Goal: Information Seeking & Learning: Learn about a topic

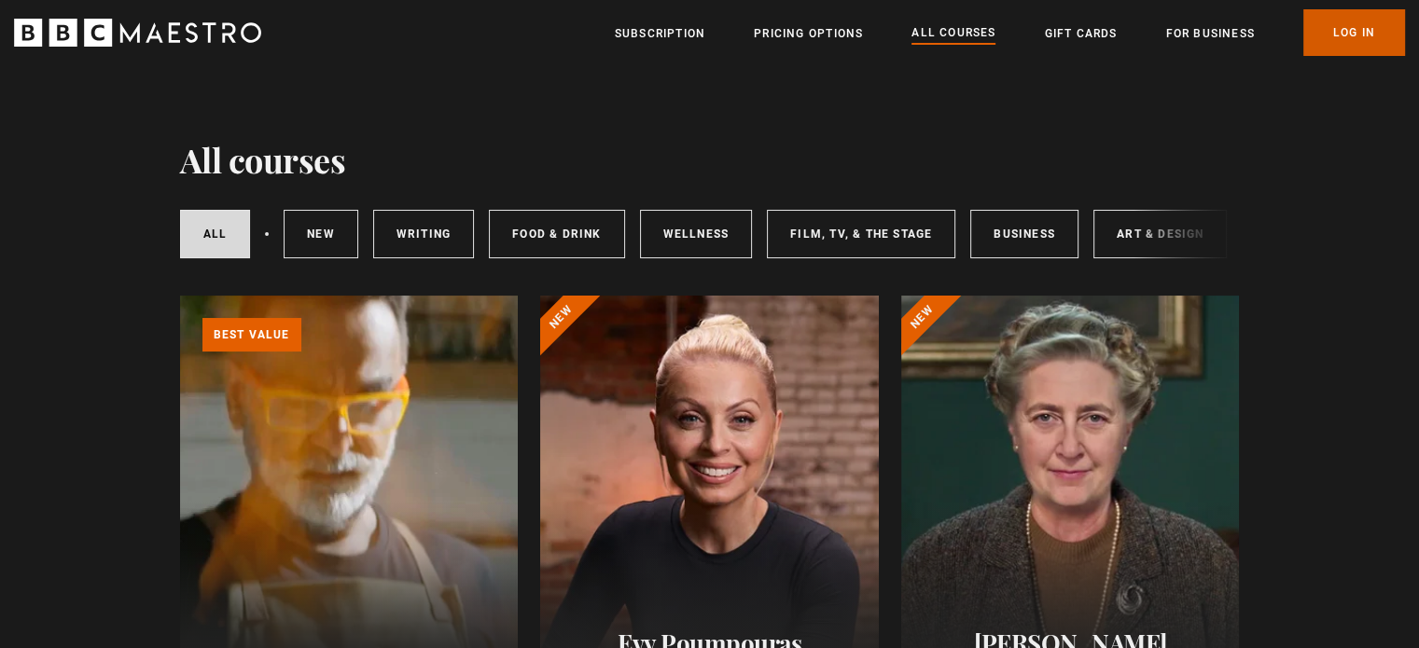
click at [1354, 28] on link "Log In" at bounding box center [1354, 32] width 102 height 47
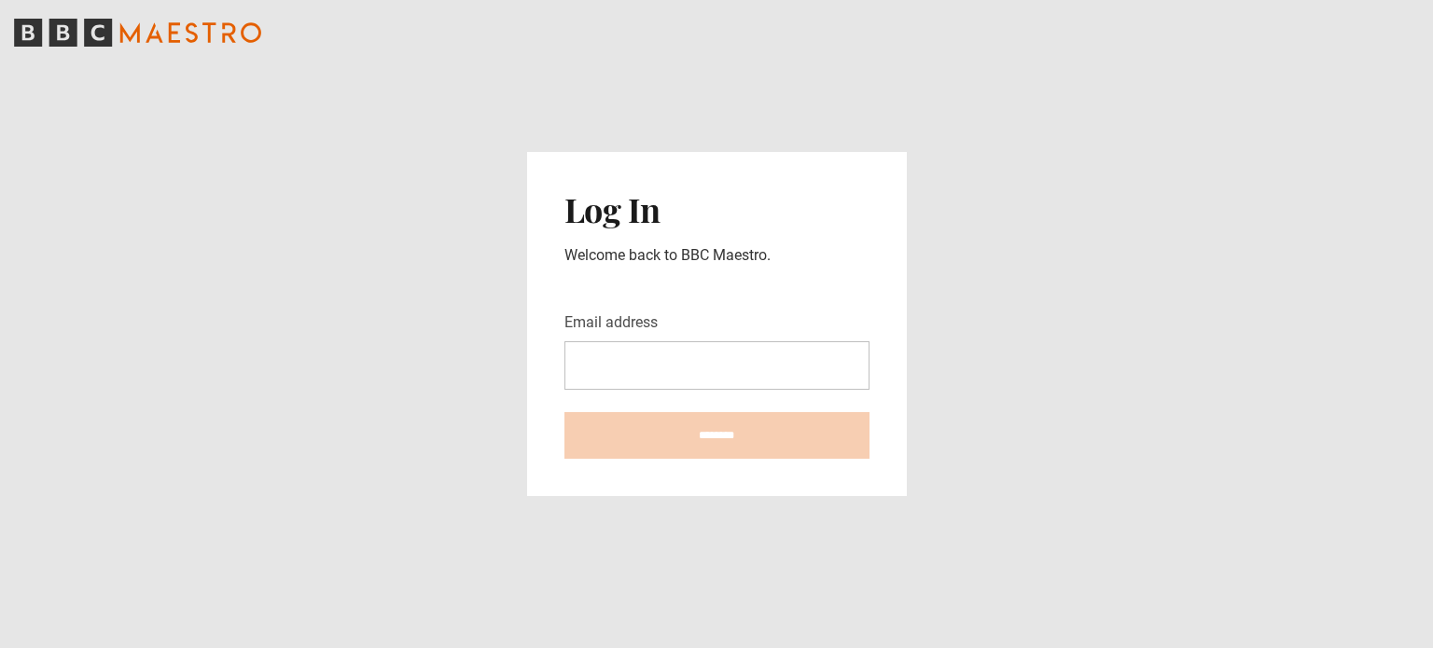
type input "**********"
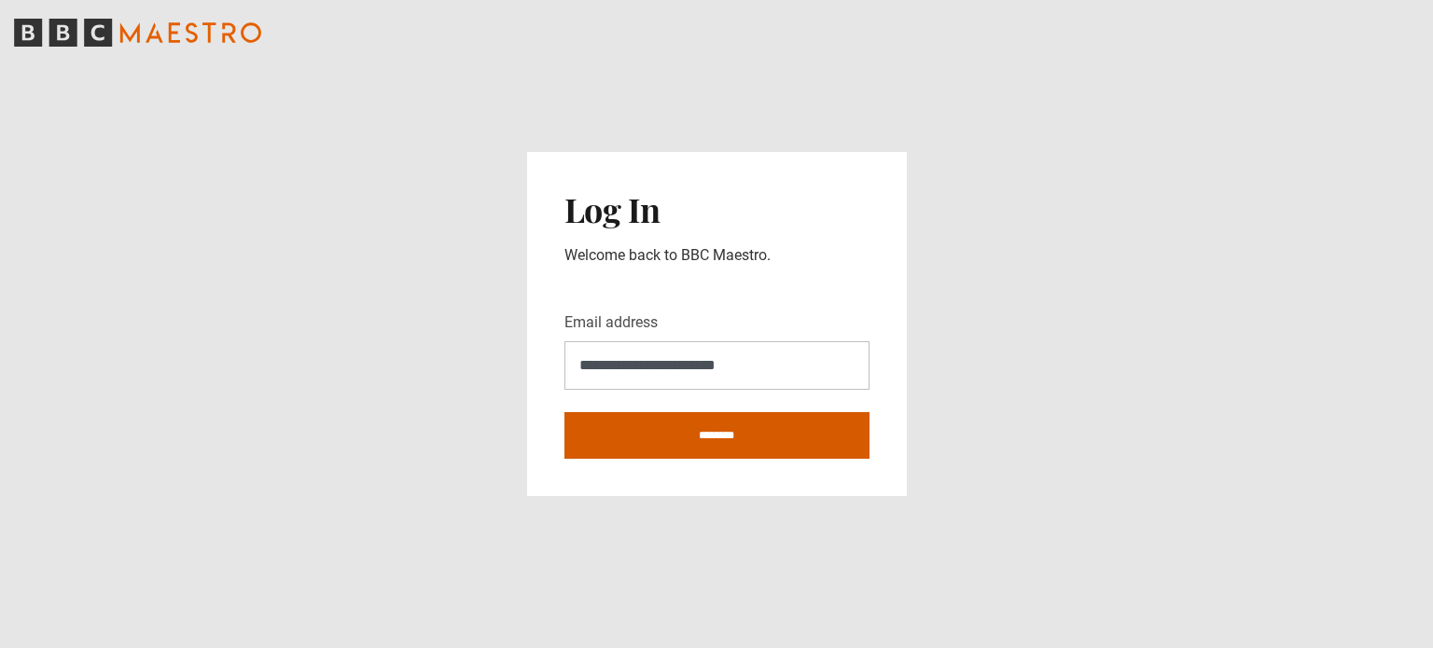
click at [699, 435] on input "********" at bounding box center [716, 435] width 305 height 47
type input "**********"
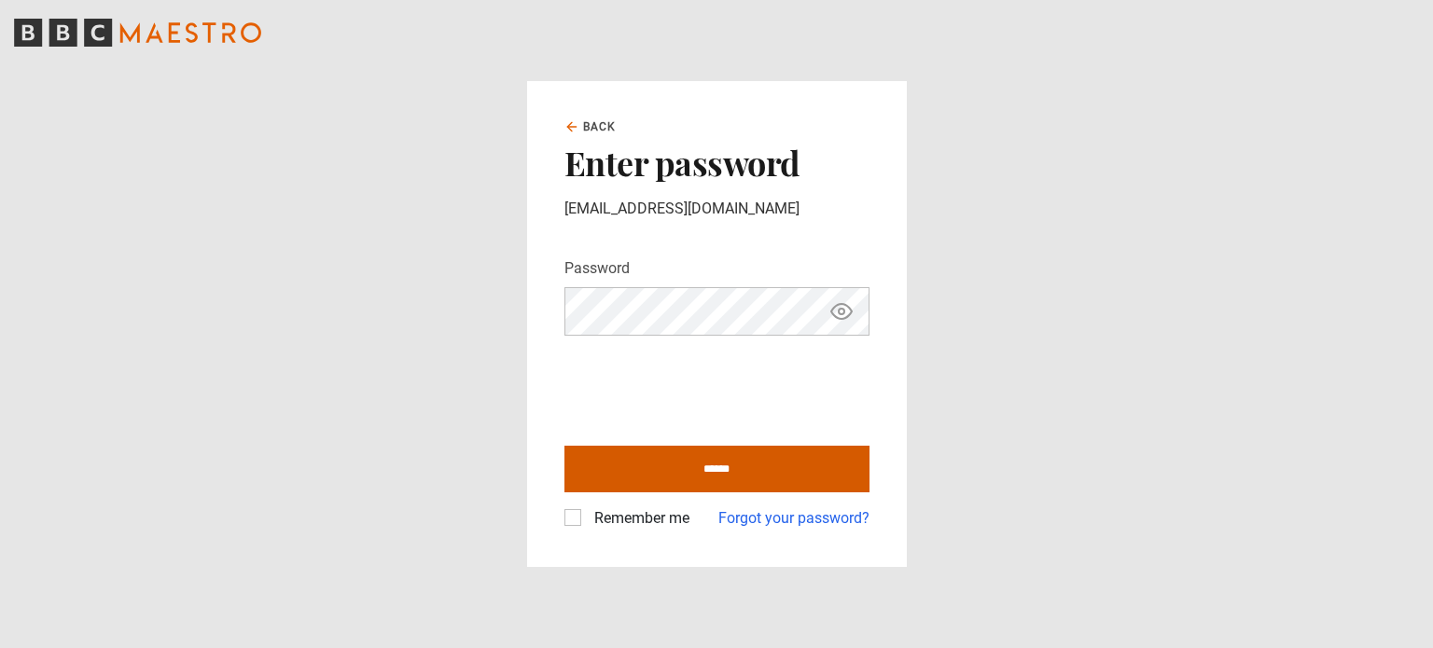
click at [671, 474] on input "******" at bounding box center [716, 469] width 305 height 47
type input "**********"
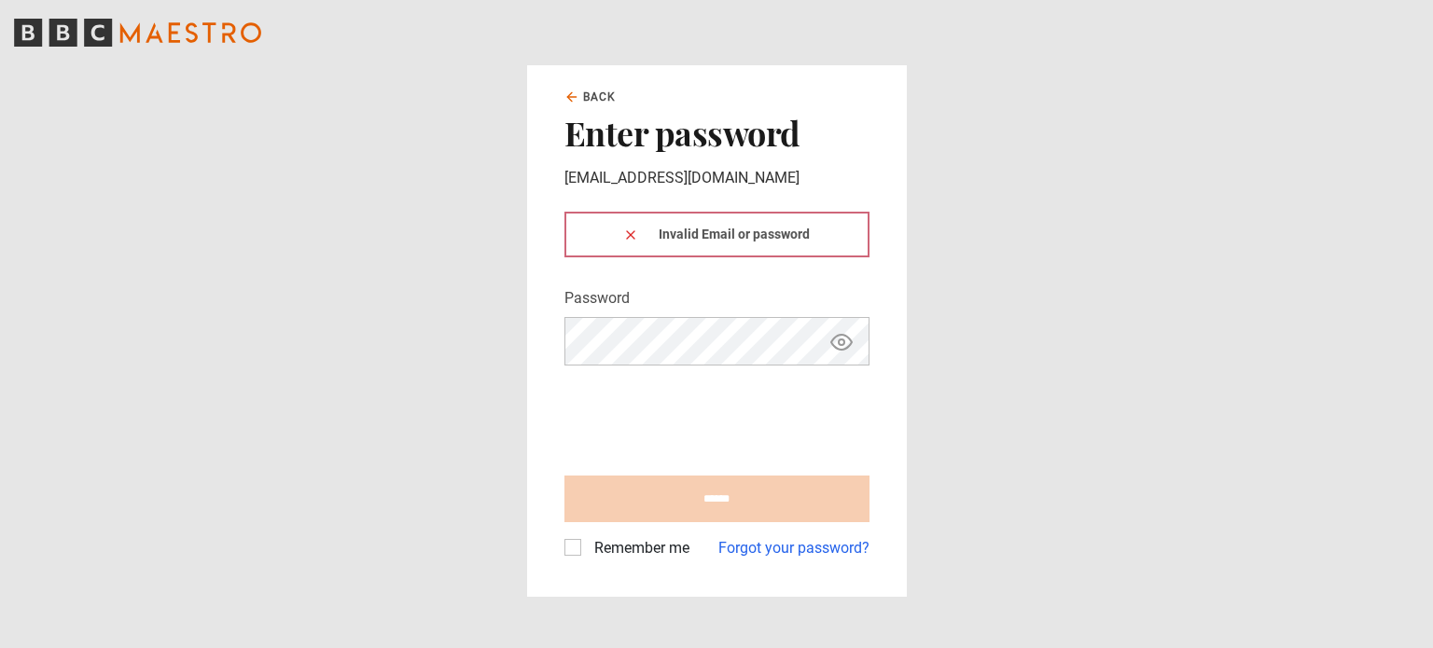
click at [668, 238] on div "Invalid Email or password" at bounding box center [716, 235] width 305 height 46
click at [836, 230] on div "Invalid Email or password" at bounding box center [716, 235] width 305 height 46
click at [797, 234] on div "Invalid Email or password" at bounding box center [716, 235] width 305 height 46
click at [637, 238] on icon at bounding box center [630, 235] width 15 height 15
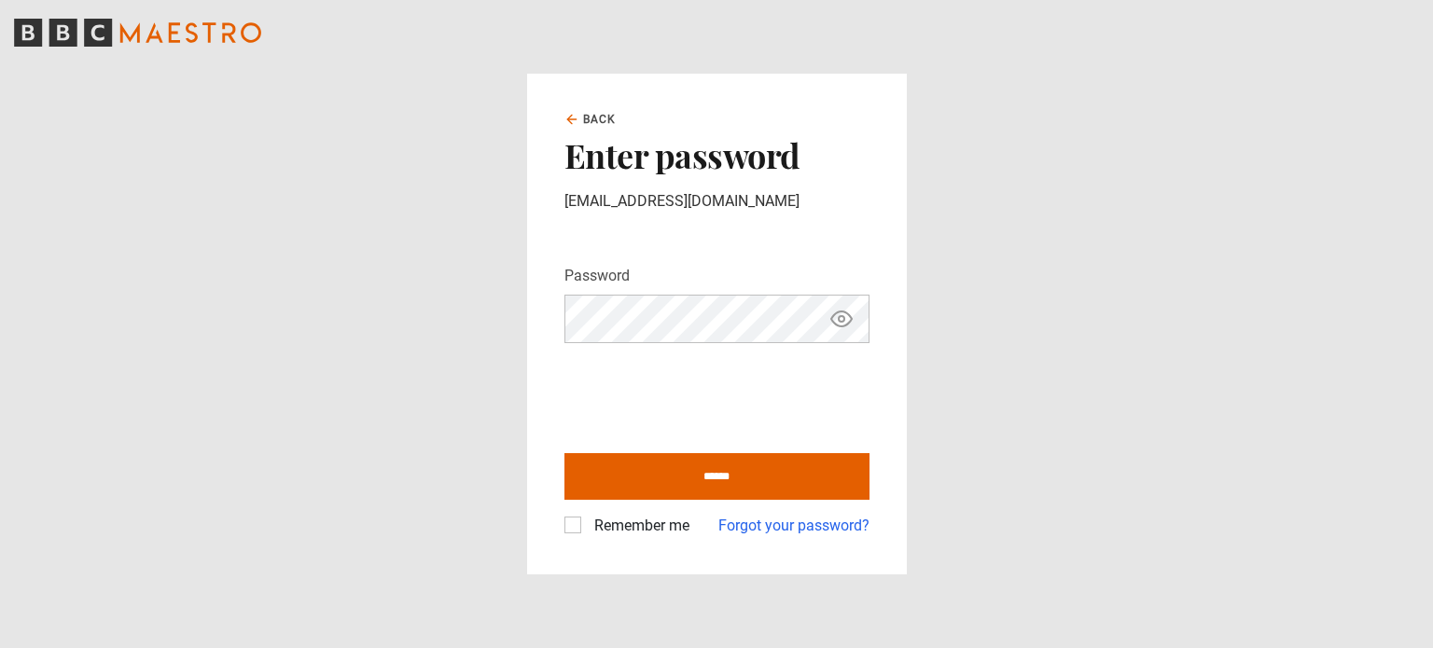
click at [843, 327] on icon "Show password" at bounding box center [841, 319] width 21 height 15
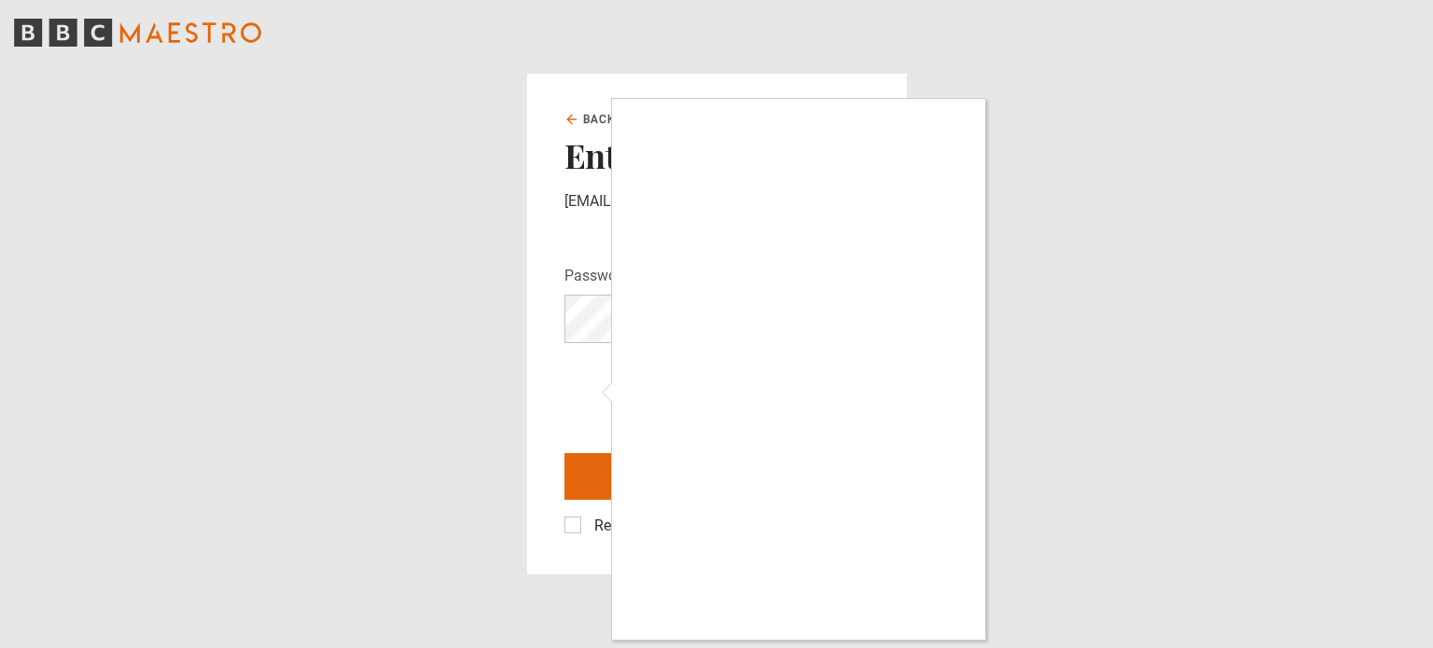
click at [584, 386] on div at bounding box center [716, 324] width 1433 height 648
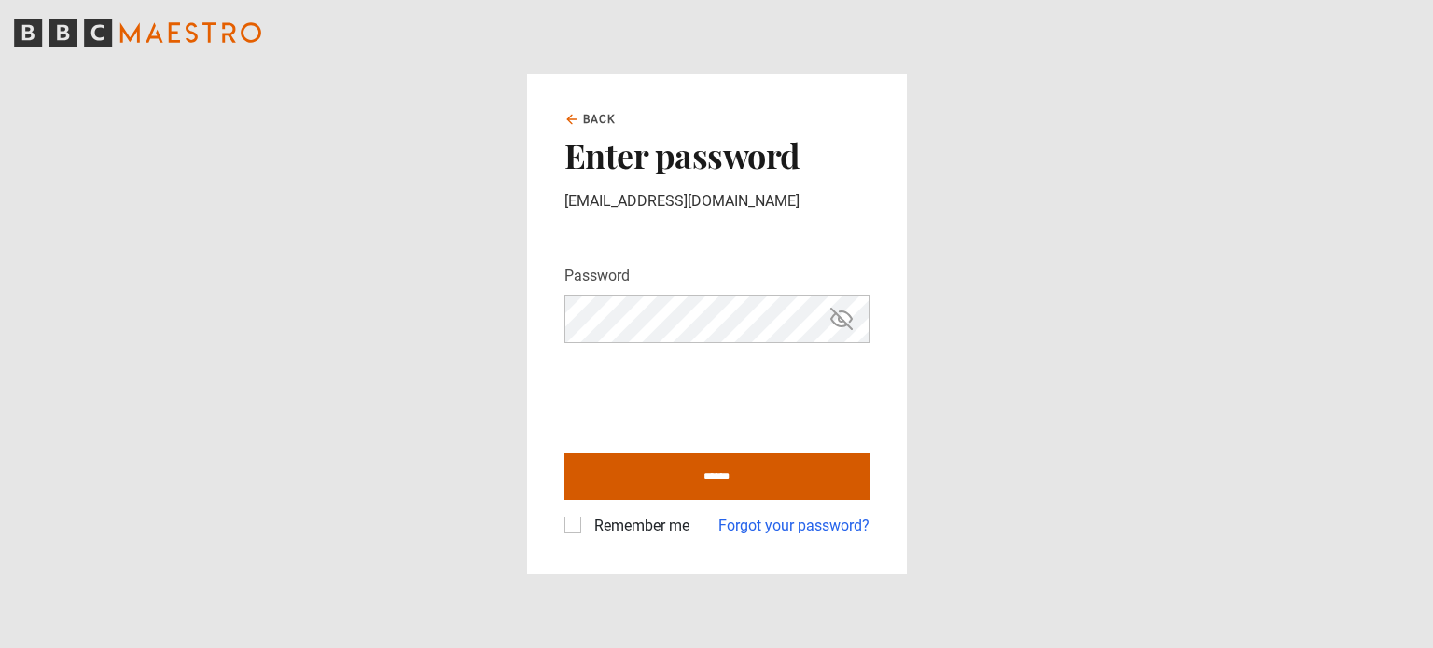
click at [749, 481] on input "******" at bounding box center [716, 476] width 305 height 47
type input "**********"
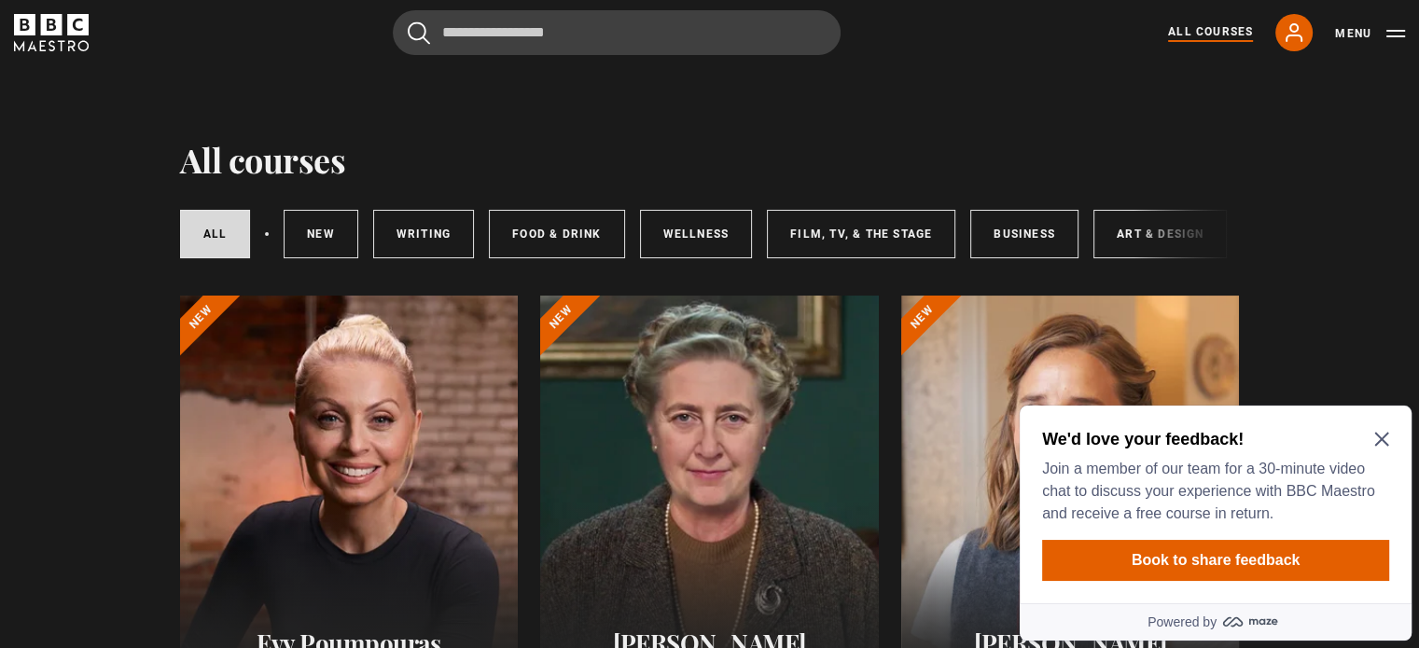
click at [1389, 434] on div "We'd love your feedback! Join a member of our team for a 30-minute video chat t…" at bounding box center [1216, 505] width 392 height 198
click at [1389, 431] on div "We'd love your feedback! Join a member of our team for a 30-minute video chat t…" at bounding box center [1216, 505] width 392 height 198
click at [1374, 439] on icon "Close Maze Prompt" at bounding box center [1381, 439] width 15 height 15
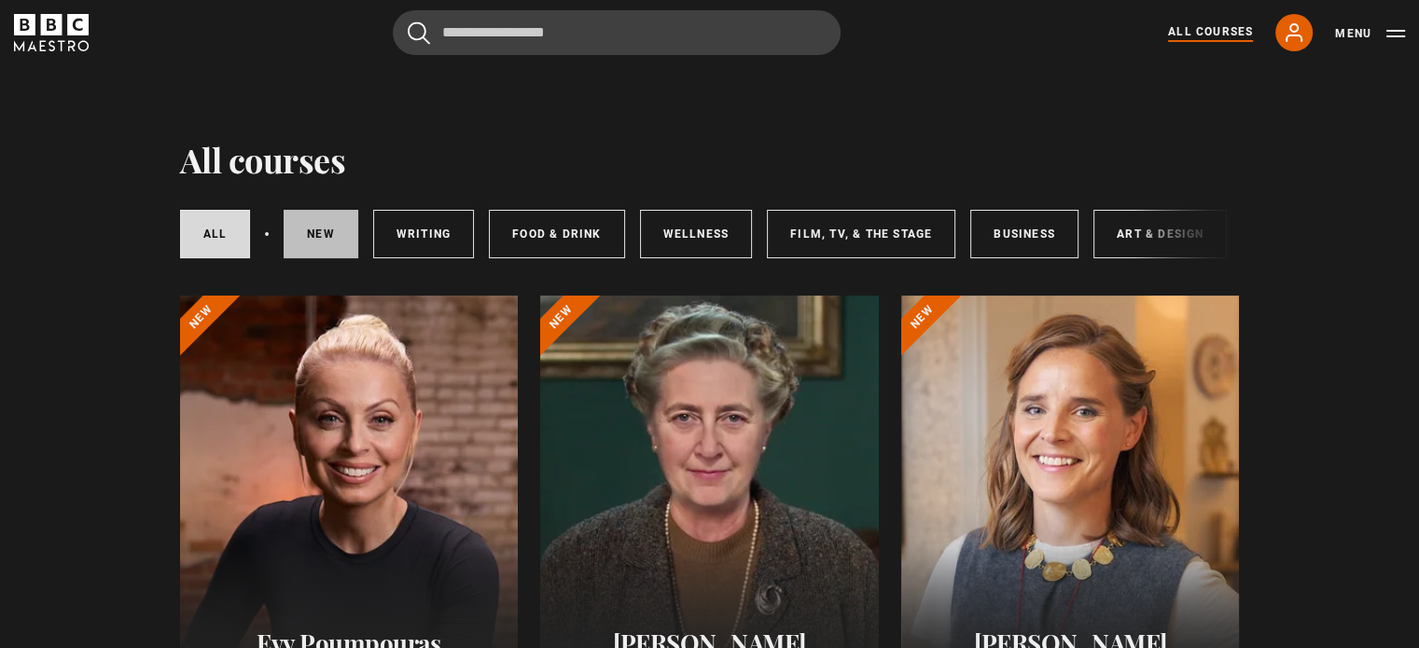
click at [321, 227] on link "New courses" at bounding box center [321, 234] width 75 height 49
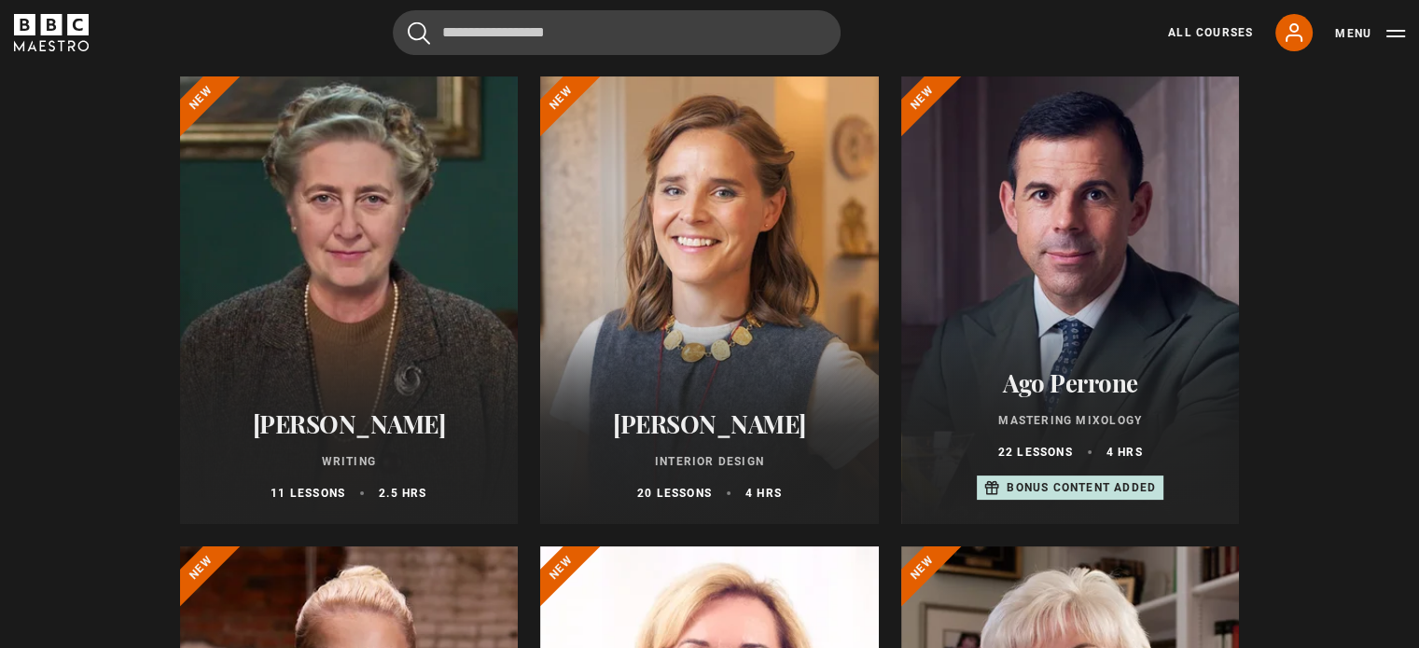
scroll to position [242, 0]
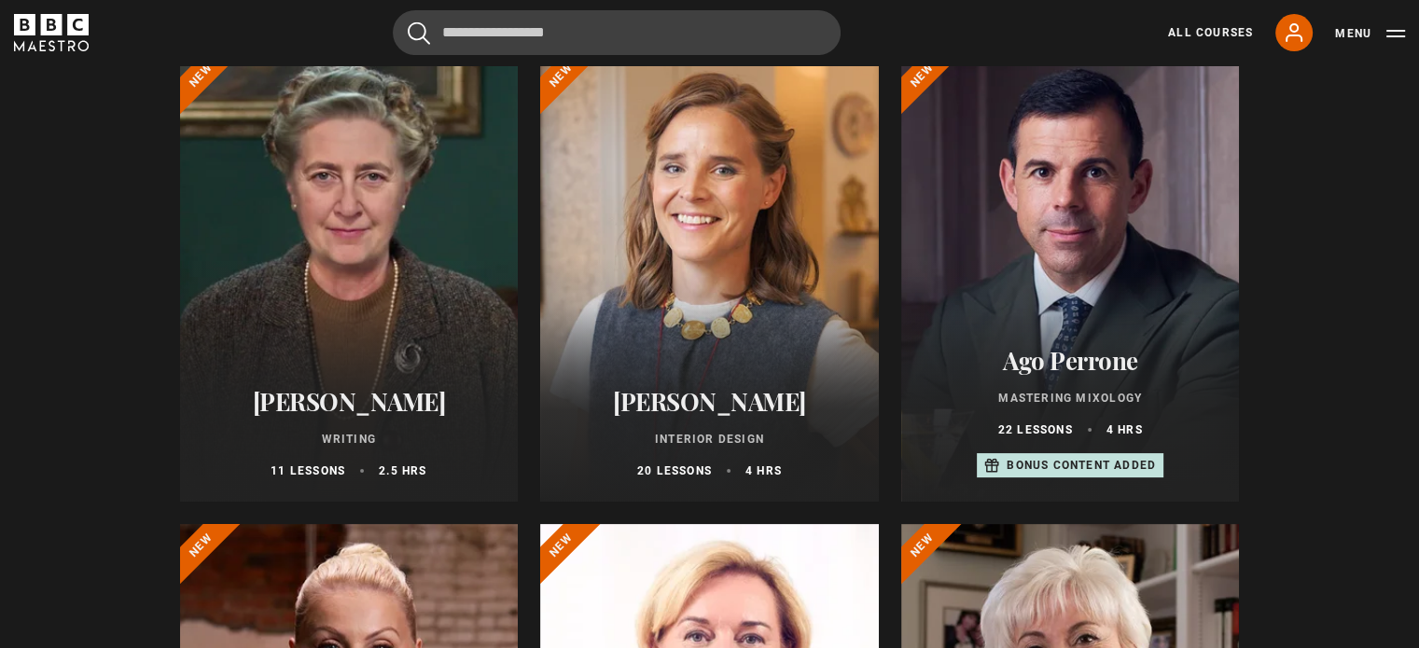
click at [373, 407] on h2 "[PERSON_NAME]" at bounding box center [349, 401] width 294 height 29
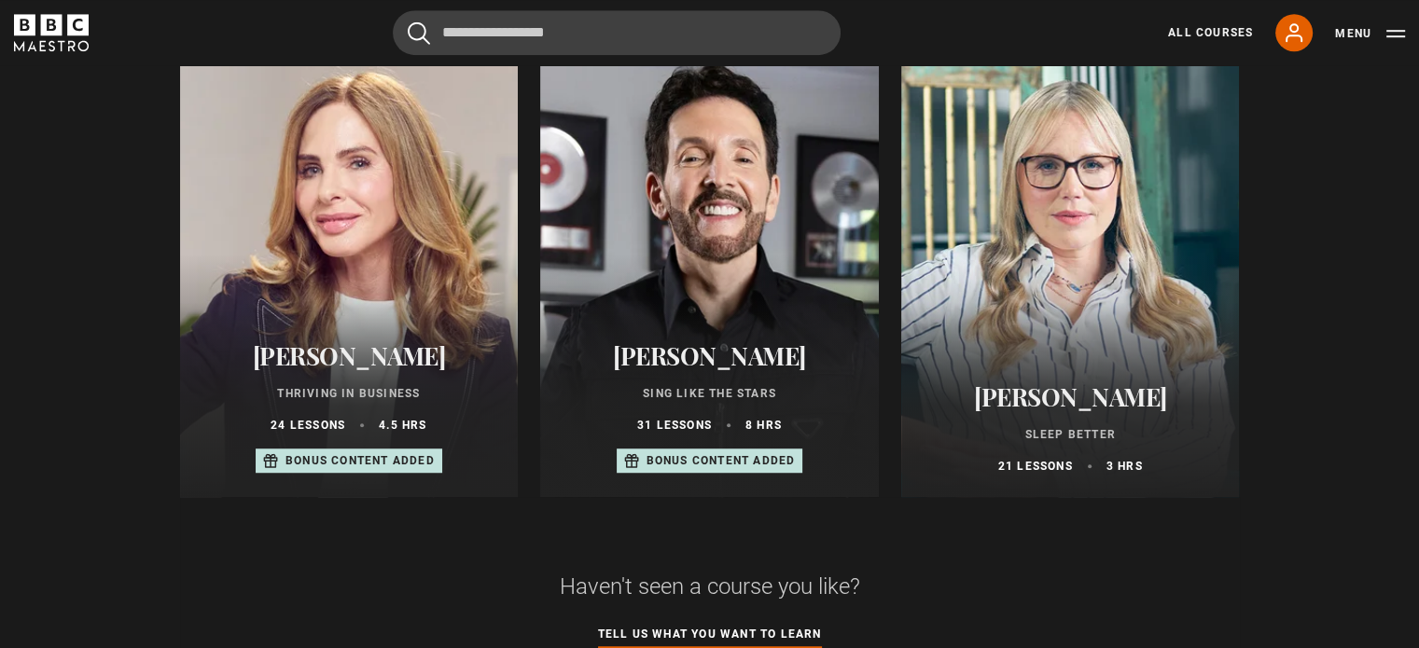
scroll to position [1202, 0]
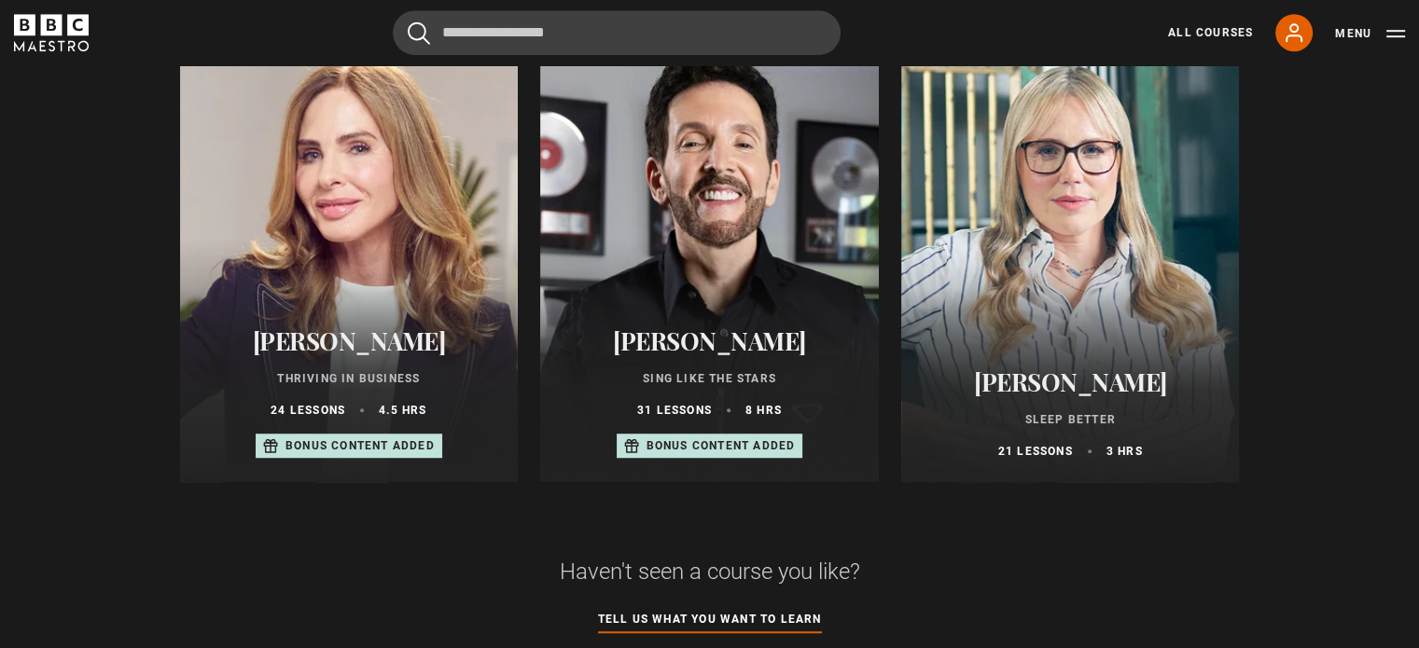
click at [1101, 372] on div "Stephanie Romiszewski Sleep Better 21 lessons 3 hrs" at bounding box center [1070, 413] width 339 height 137
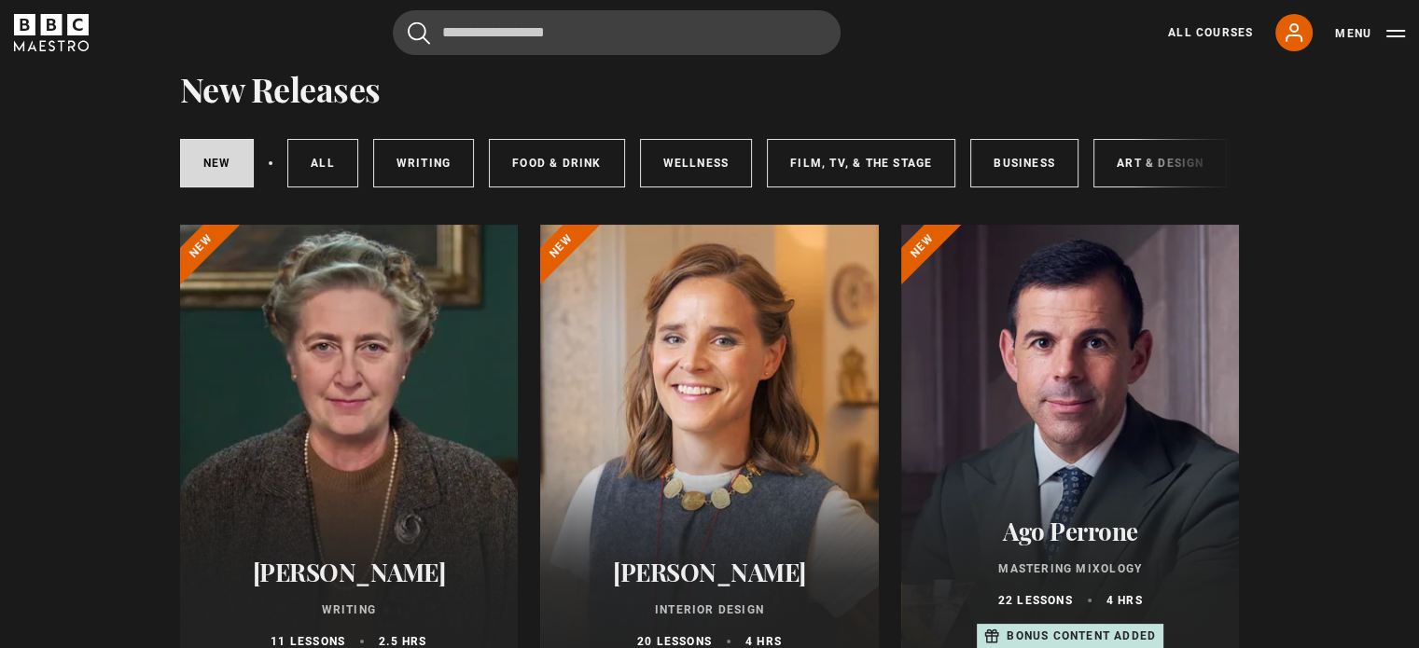
scroll to position [0, 0]
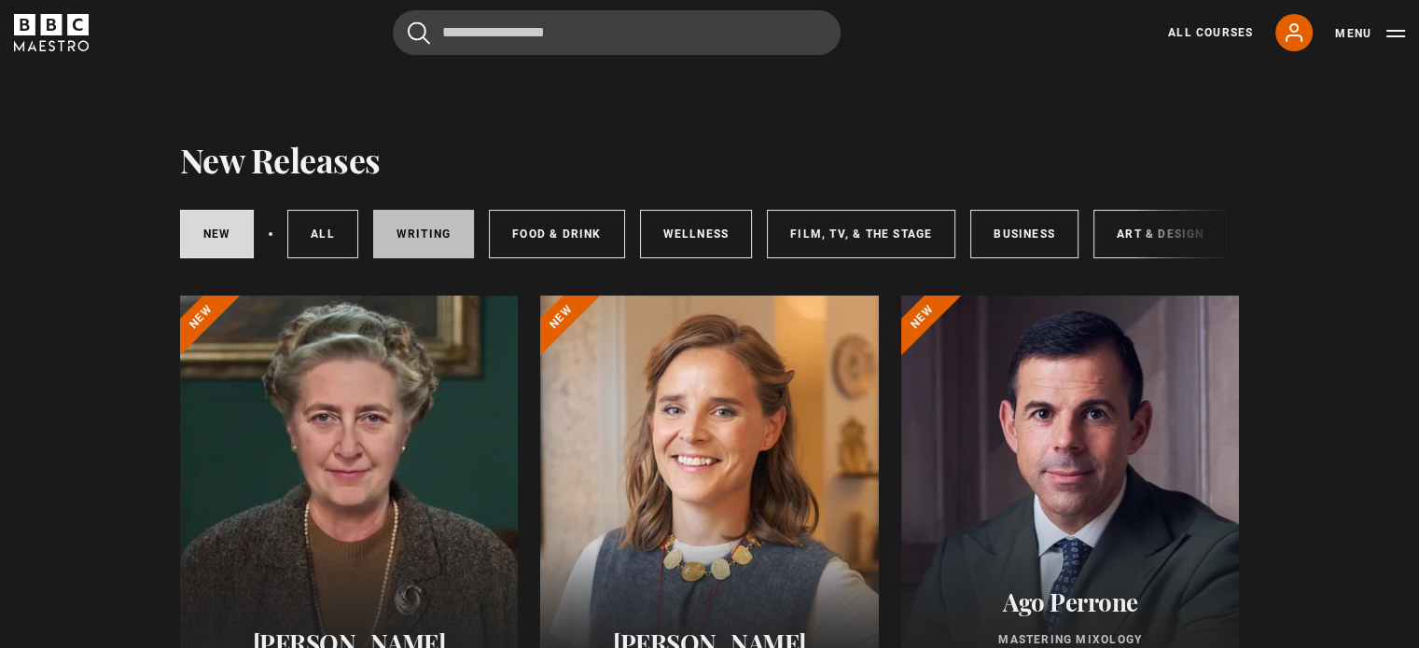
click at [410, 231] on link "Writing" at bounding box center [423, 234] width 101 height 49
click at [418, 235] on link "Writing" at bounding box center [423, 234] width 101 height 49
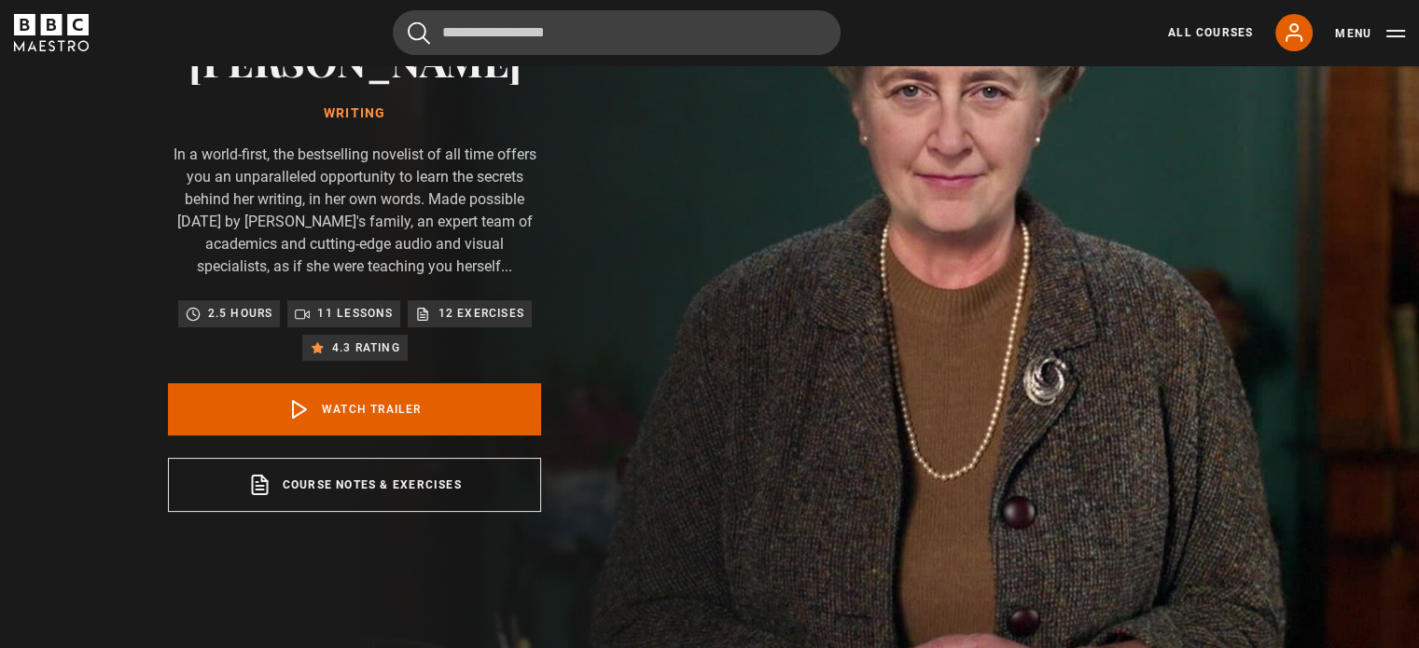
scroll to position [206, 0]
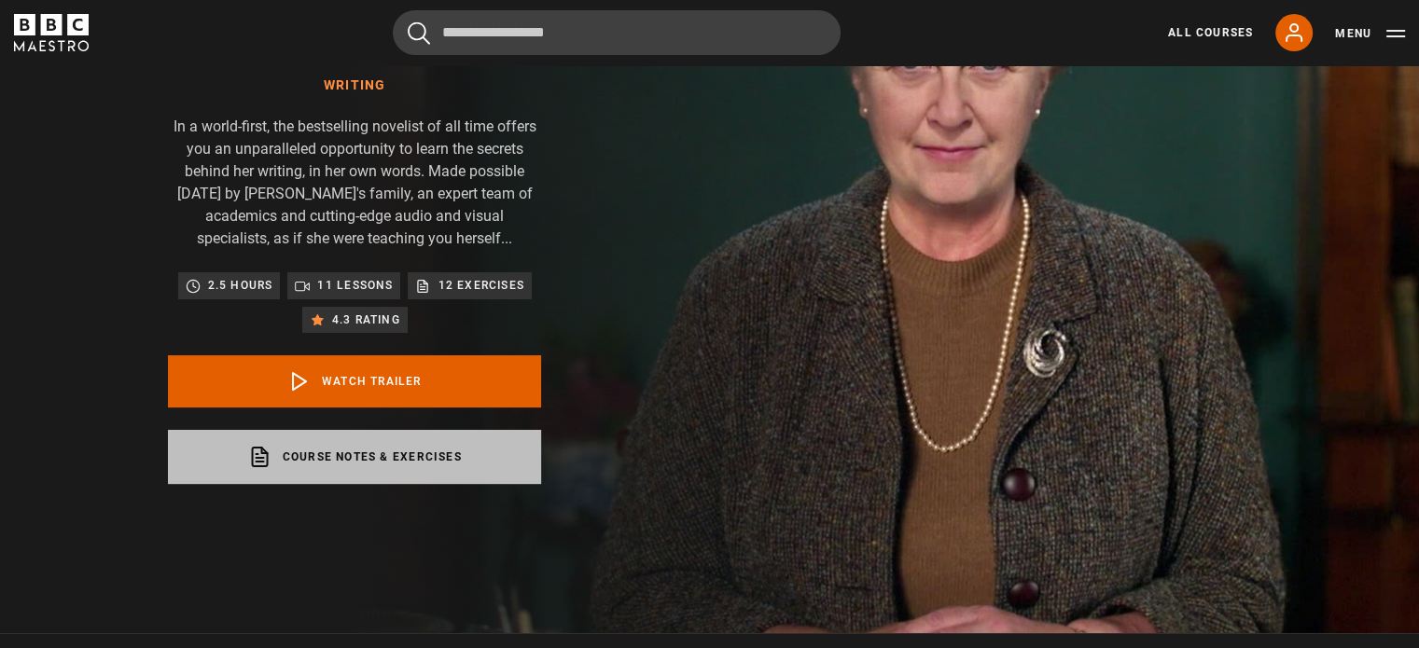
click at [314, 449] on link "Course notes & exercises opens in a new tab" at bounding box center [354, 457] width 373 height 54
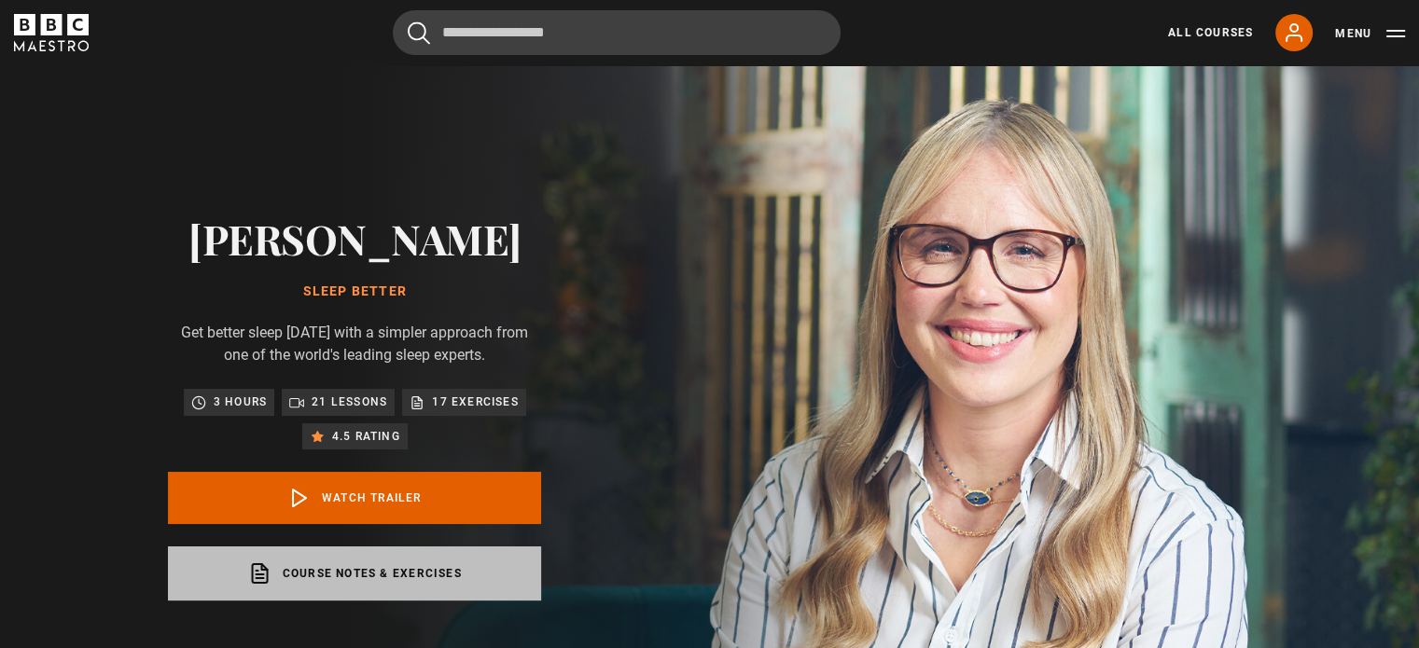
click at [435, 601] on link "Course notes & exercises opens in a new tab" at bounding box center [354, 574] width 373 height 54
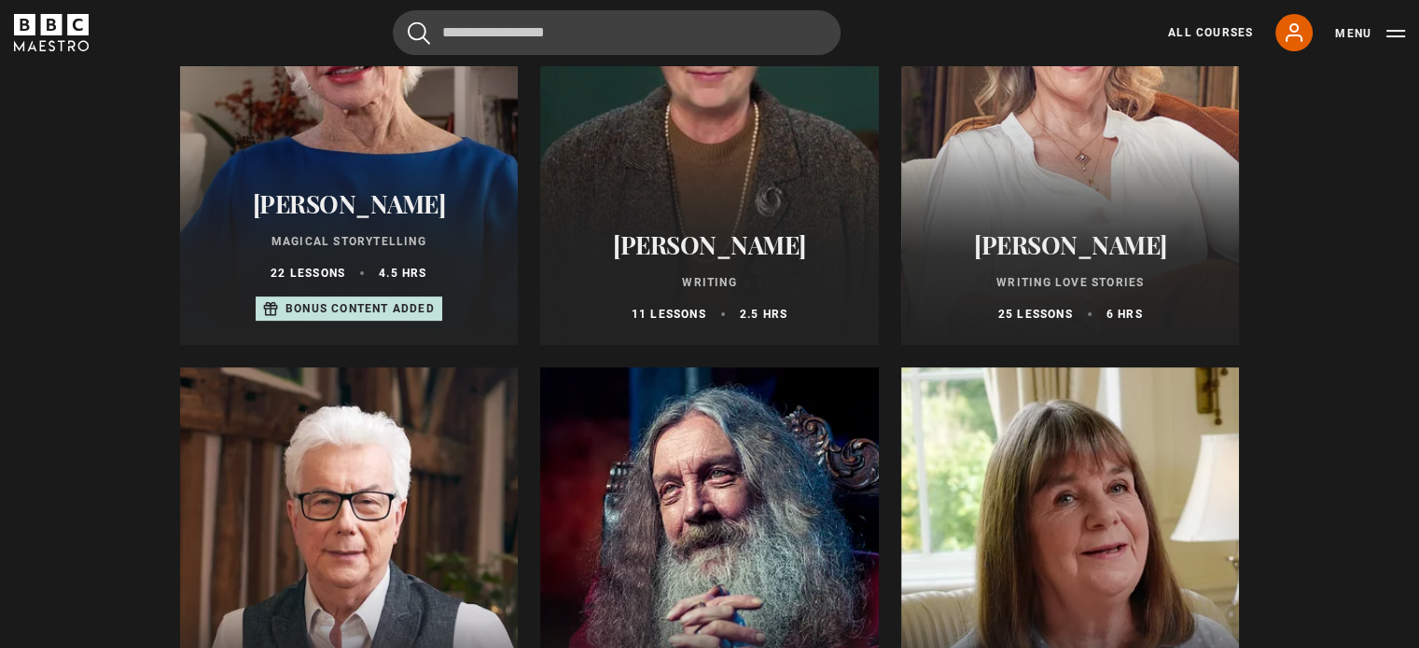
scroll to position [413, 0]
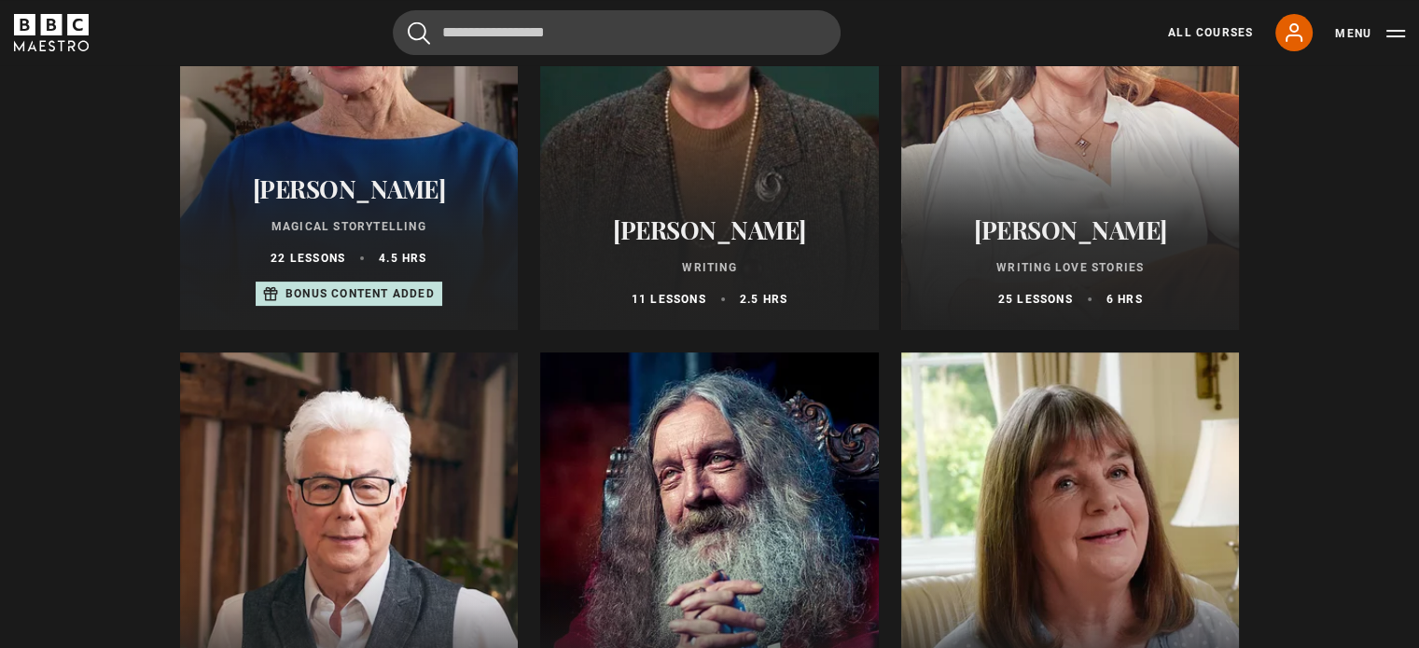
click at [1094, 241] on h2 "[PERSON_NAME]" at bounding box center [1071, 230] width 294 height 29
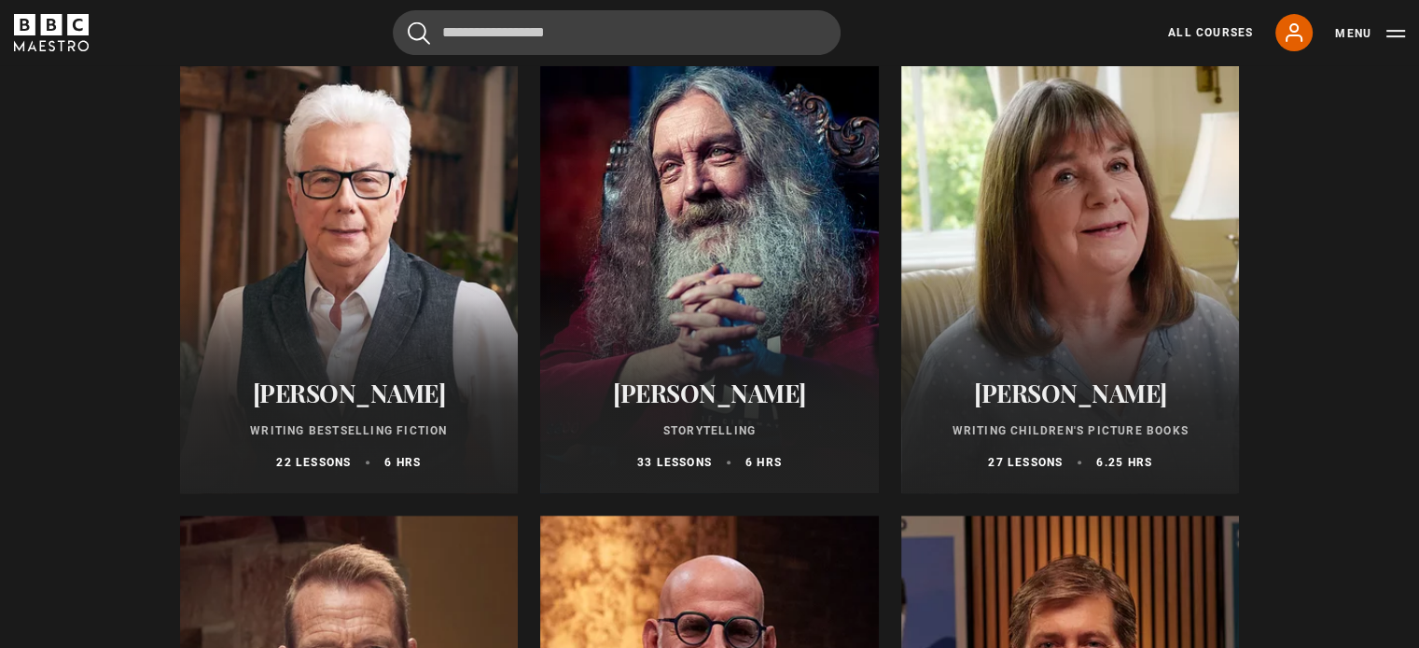
scroll to position [730, 0]
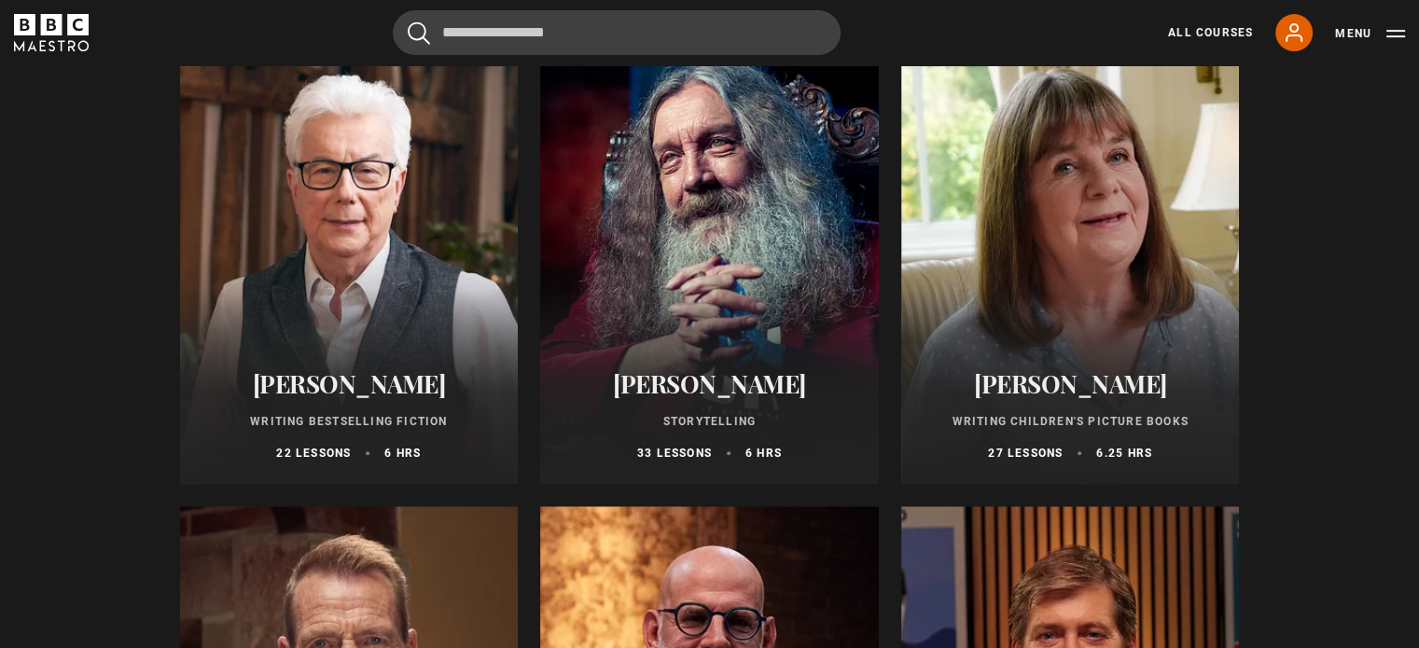
click at [381, 361] on div "Ken Follett Writing Bestselling Fiction 22 lessons 6 hrs" at bounding box center [349, 415] width 339 height 137
click at [695, 394] on h2 "[PERSON_NAME]" at bounding box center [710, 383] width 294 height 29
click at [1023, 413] on div "Julia Donaldson Writing Children's Picture Books 27 lessons 6.25 hrs" at bounding box center [1070, 415] width 339 height 137
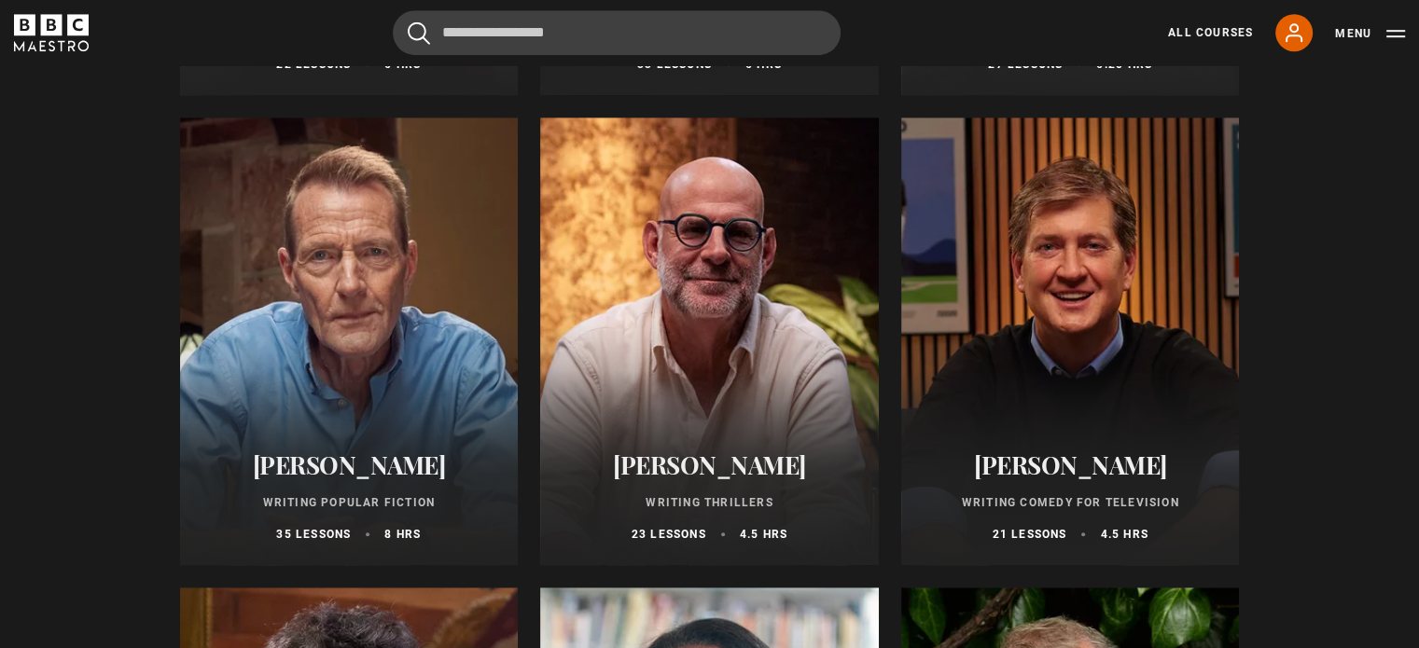
scroll to position [1182, 0]
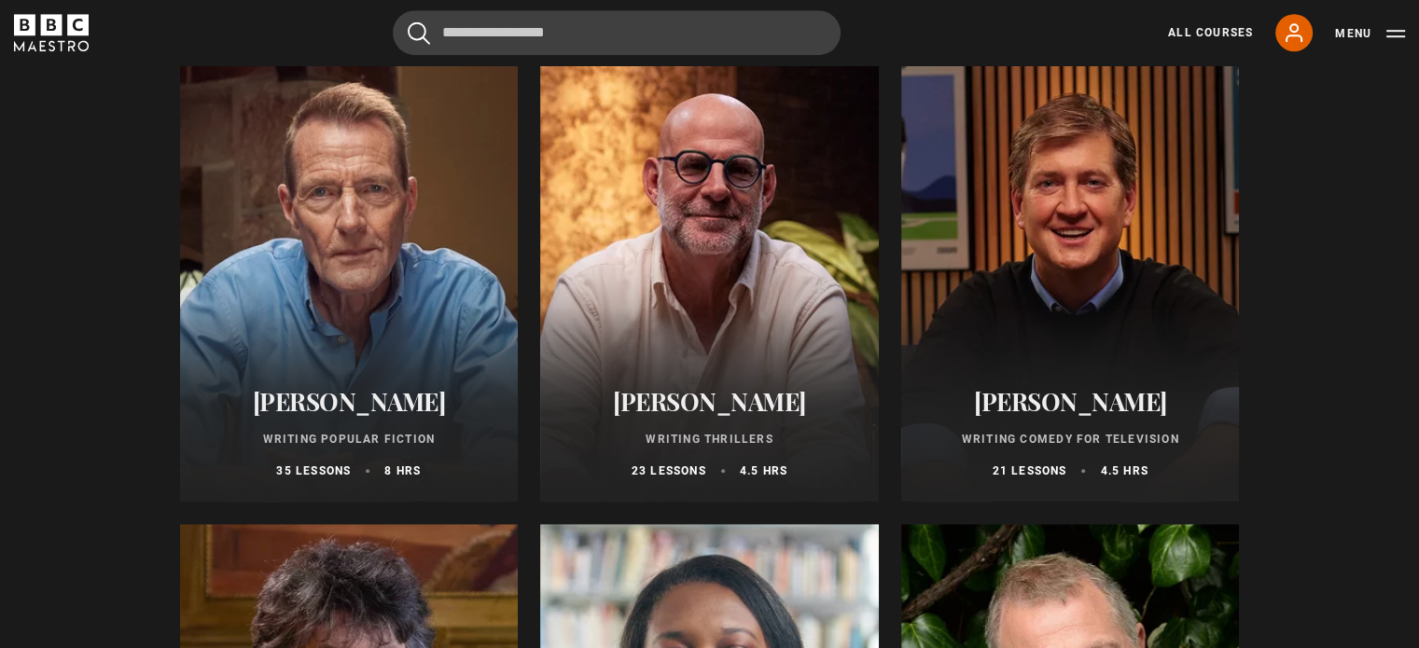
click at [351, 398] on h2 "[PERSON_NAME]" at bounding box center [349, 401] width 294 height 29
click at [668, 414] on h2 "[PERSON_NAME]" at bounding box center [710, 401] width 294 height 29
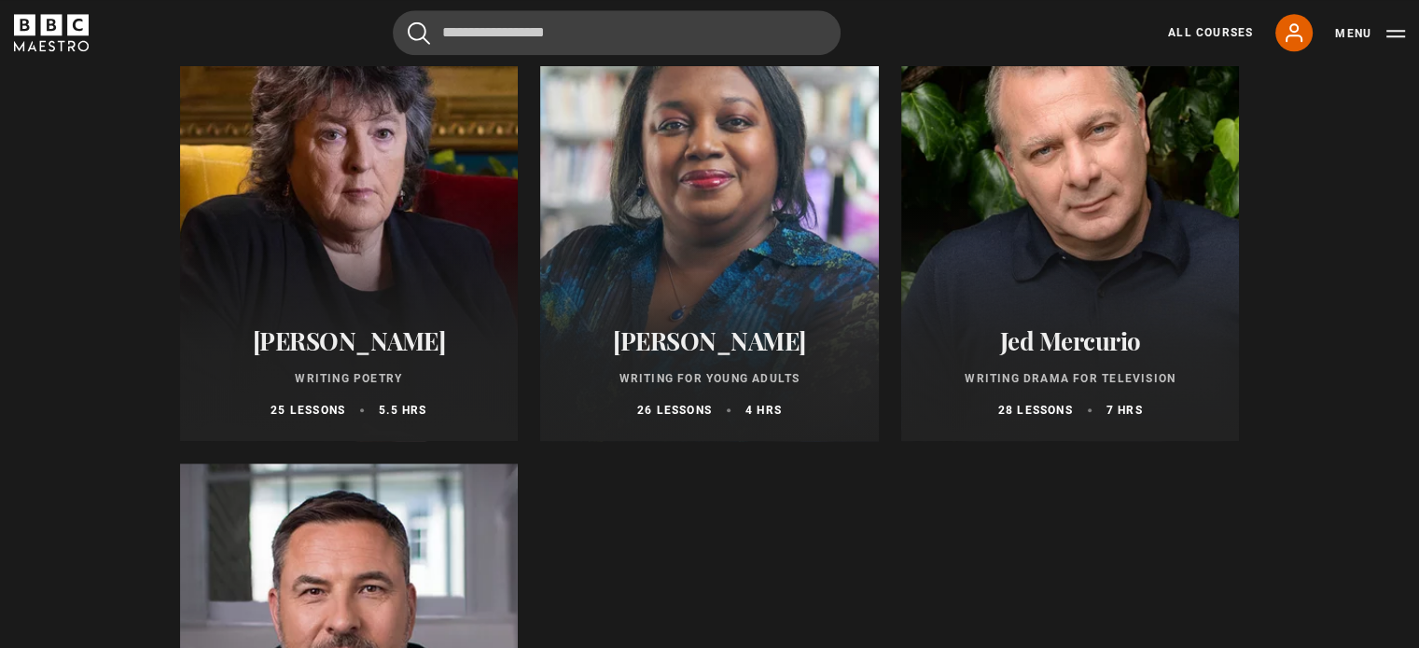
scroll to position [1733, 0]
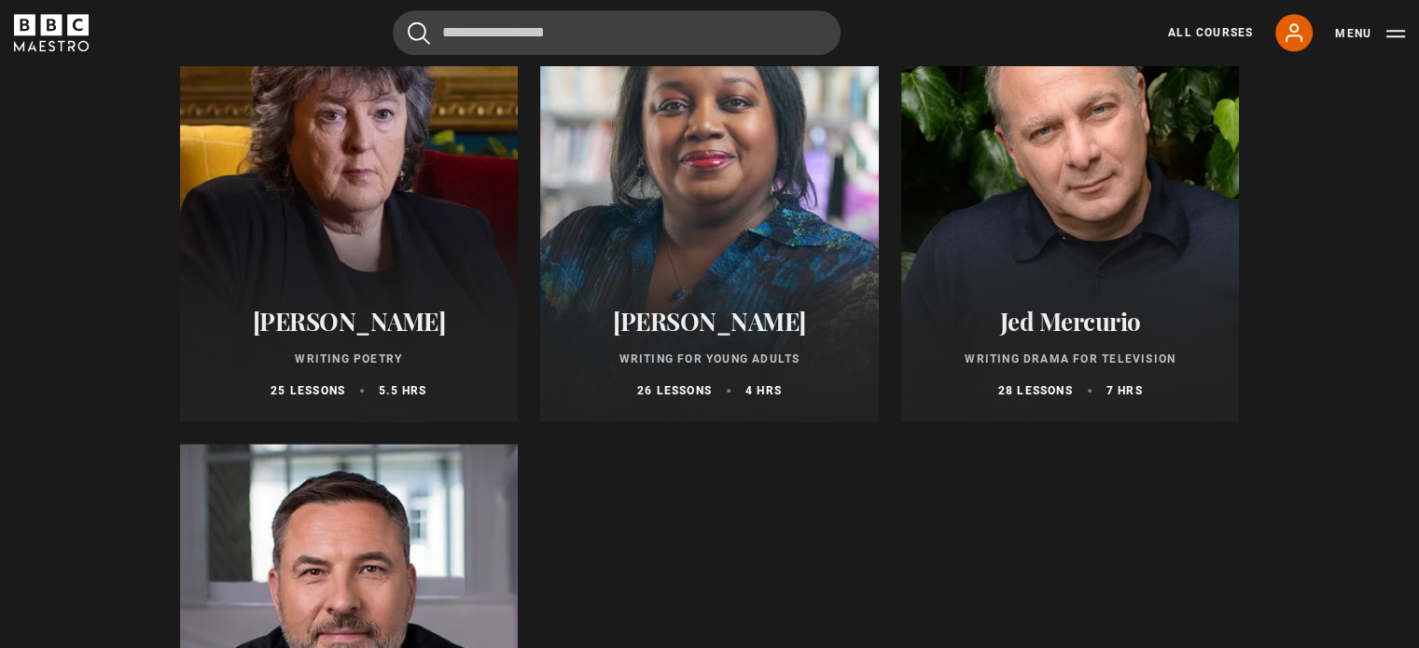
click at [320, 334] on h2 "[PERSON_NAME]" at bounding box center [349, 321] width 294 height 29
click at [705, 361] on p "Writing for Young Adults" at bounding box center [710, 359] width 294 height 17
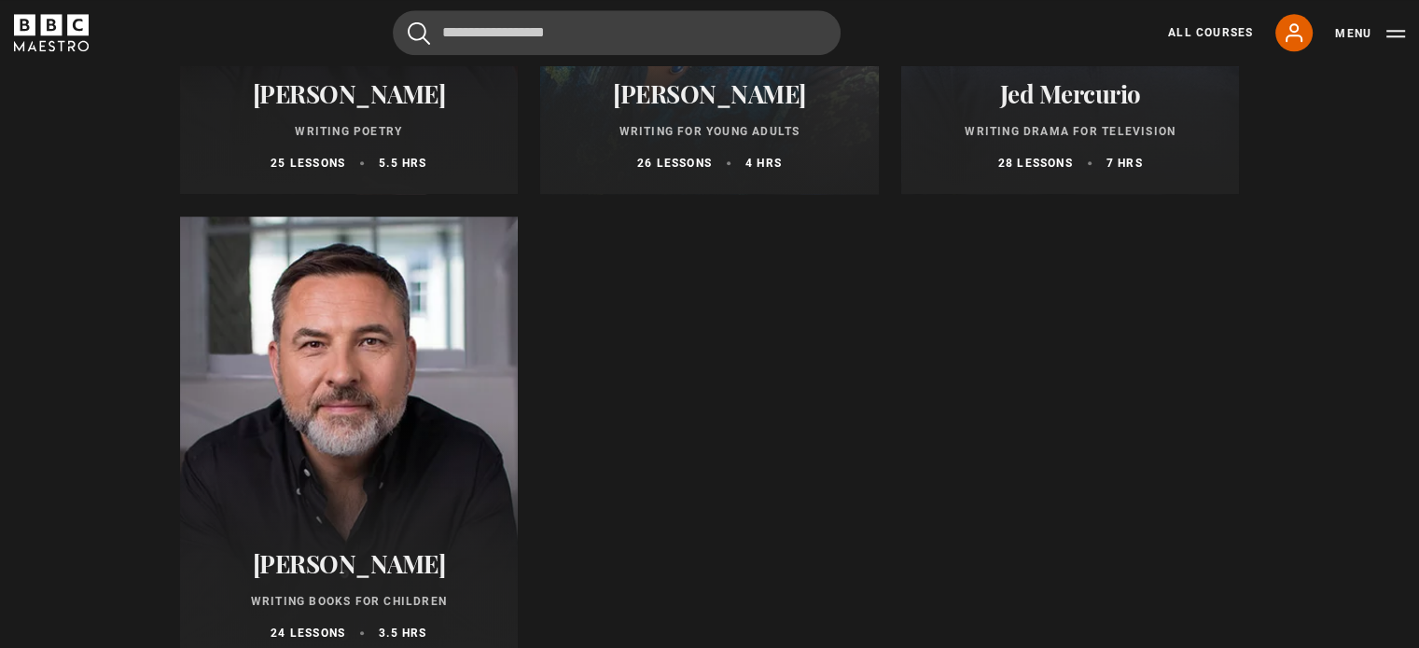
scroll to position [2049, 0]
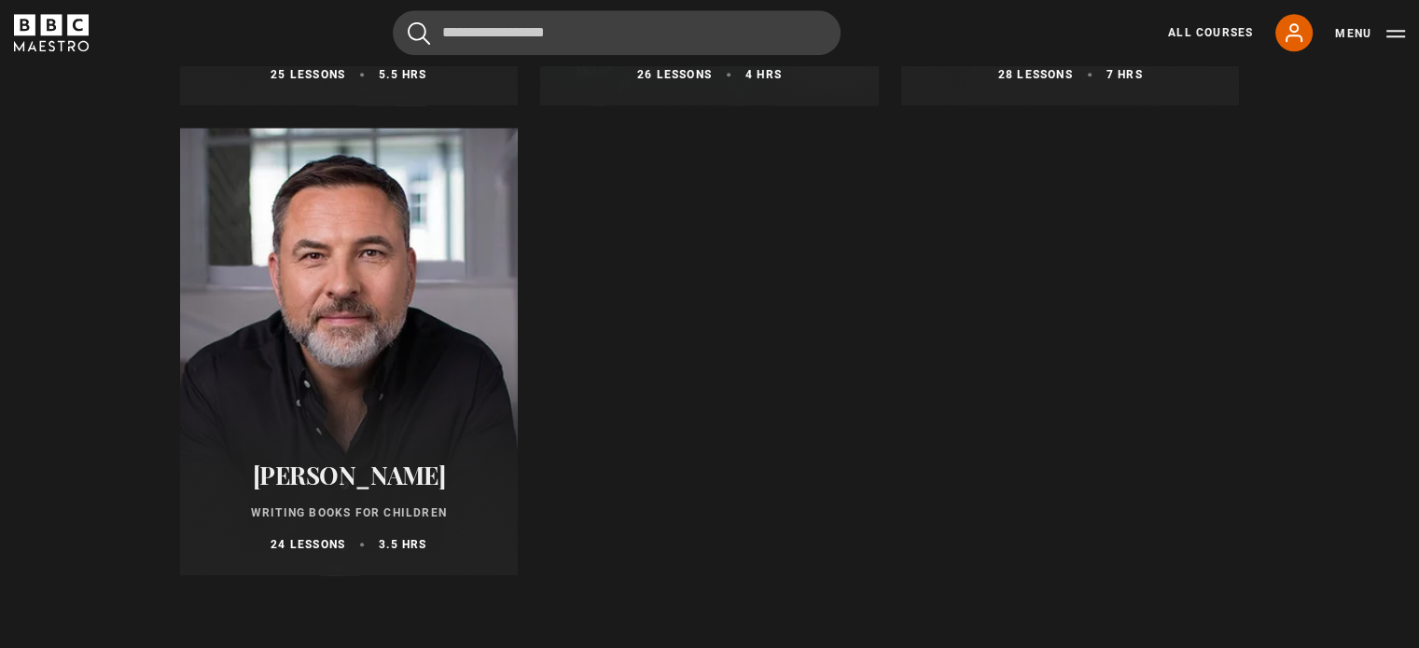
click at [397, 490] on h2 "[PERSON_NAME]" at bounding box center [349, 475] width 294 height 29
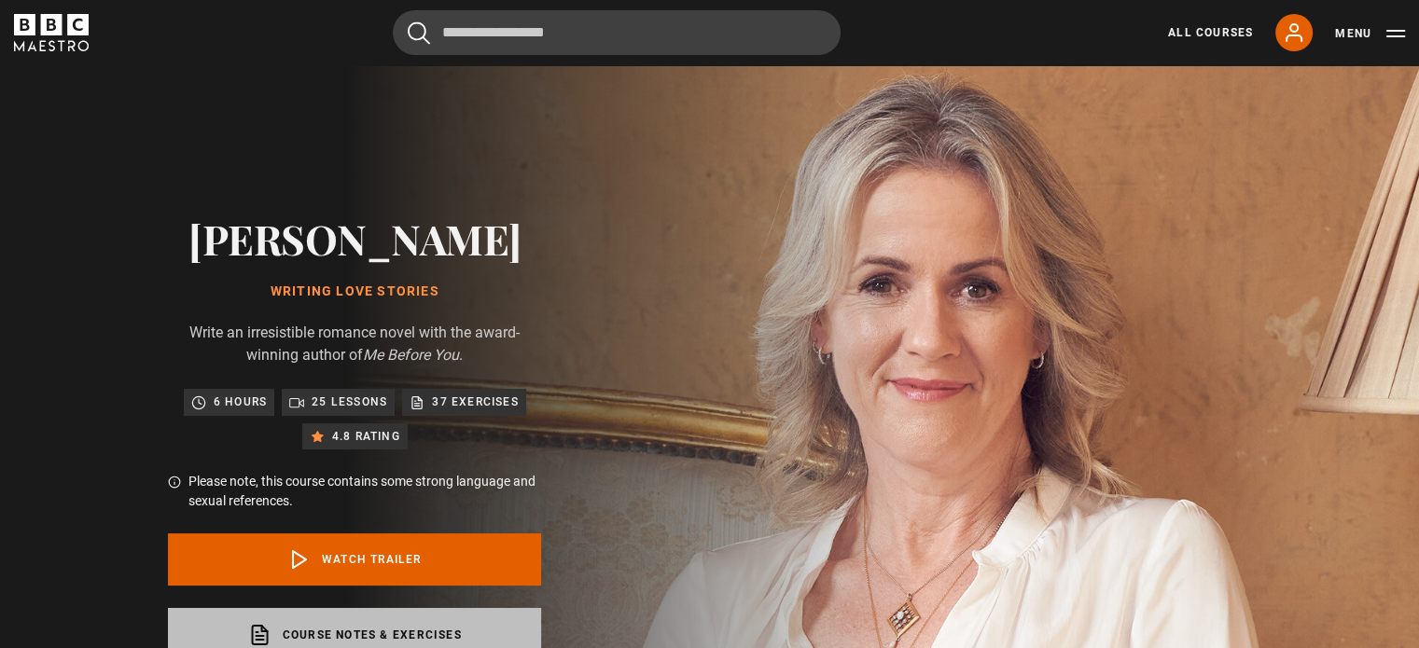
click at [445, 634] on link "Course notes & exercises opens in a new tab" at bounding box center [354, 635] width 373 height 54
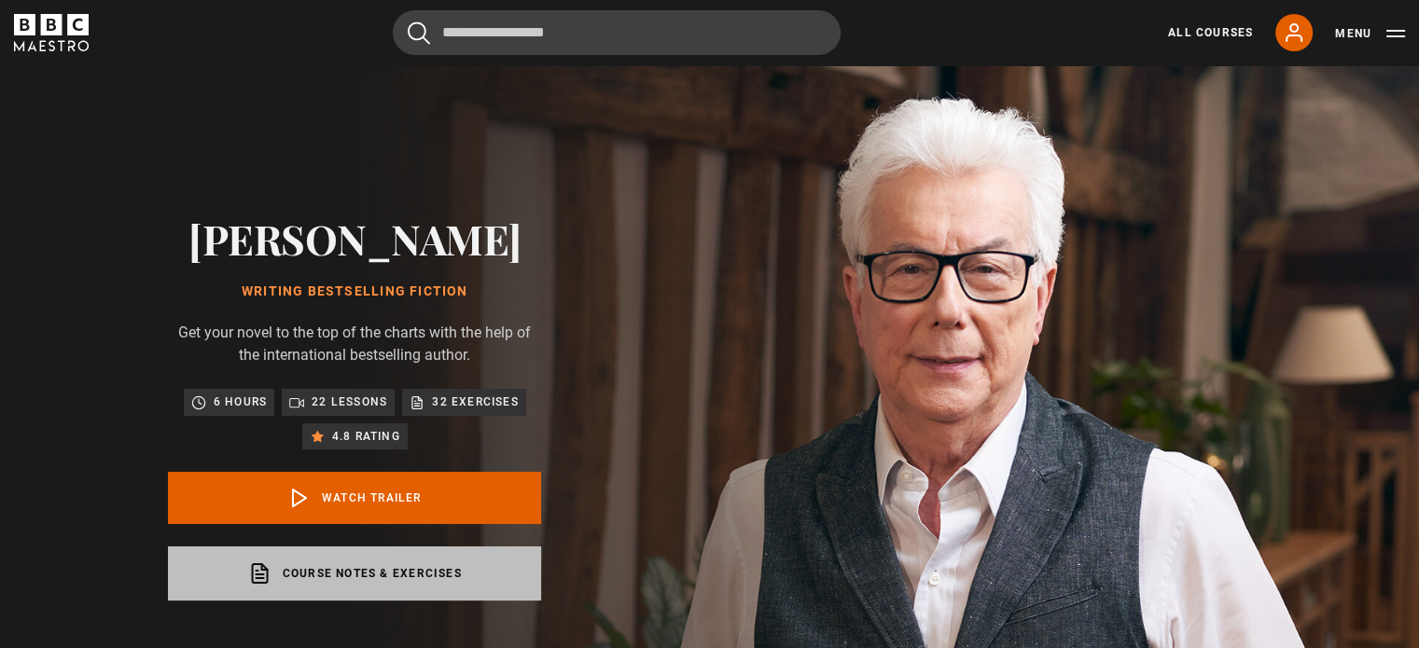
click at [369, 568] on link "Course notes & exercises opens in a new tab" at bounding box center [354, 574] width 373 height 54
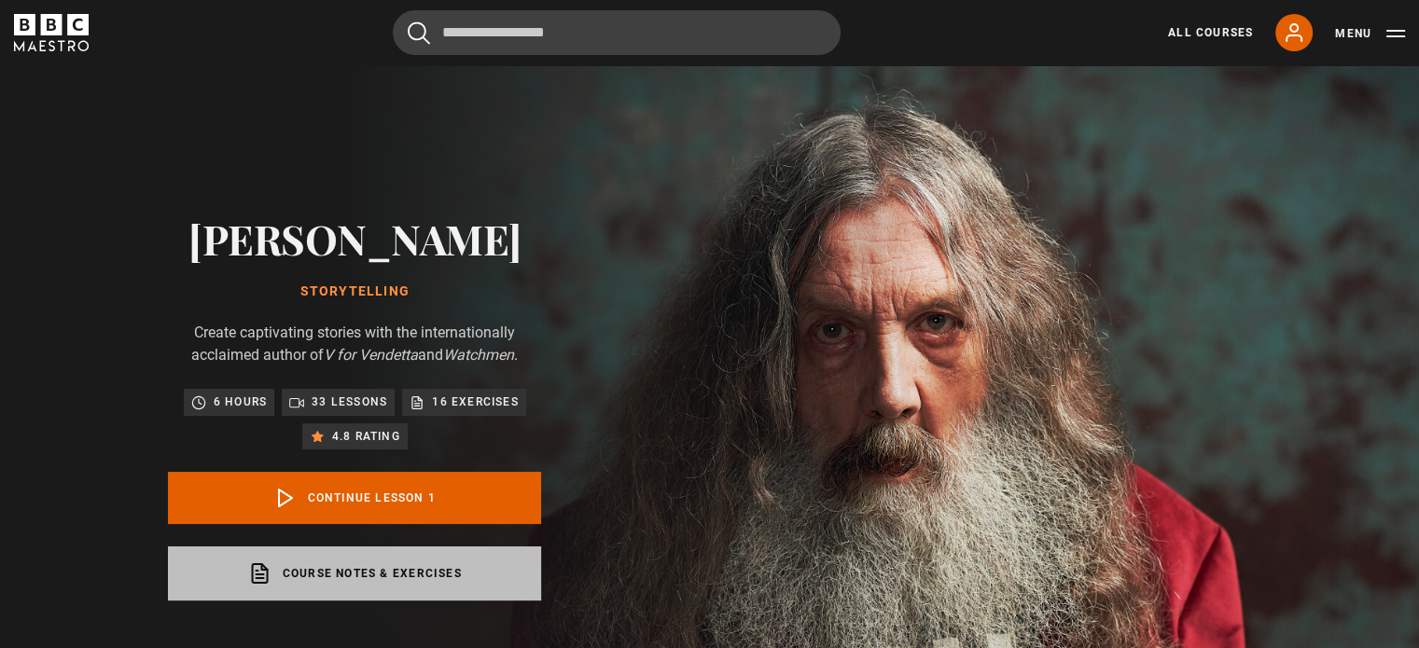
click at [356, 563] on link "Course notes & exercises opens in a new tab" at bounding box center [354, 574] width 373 height 54
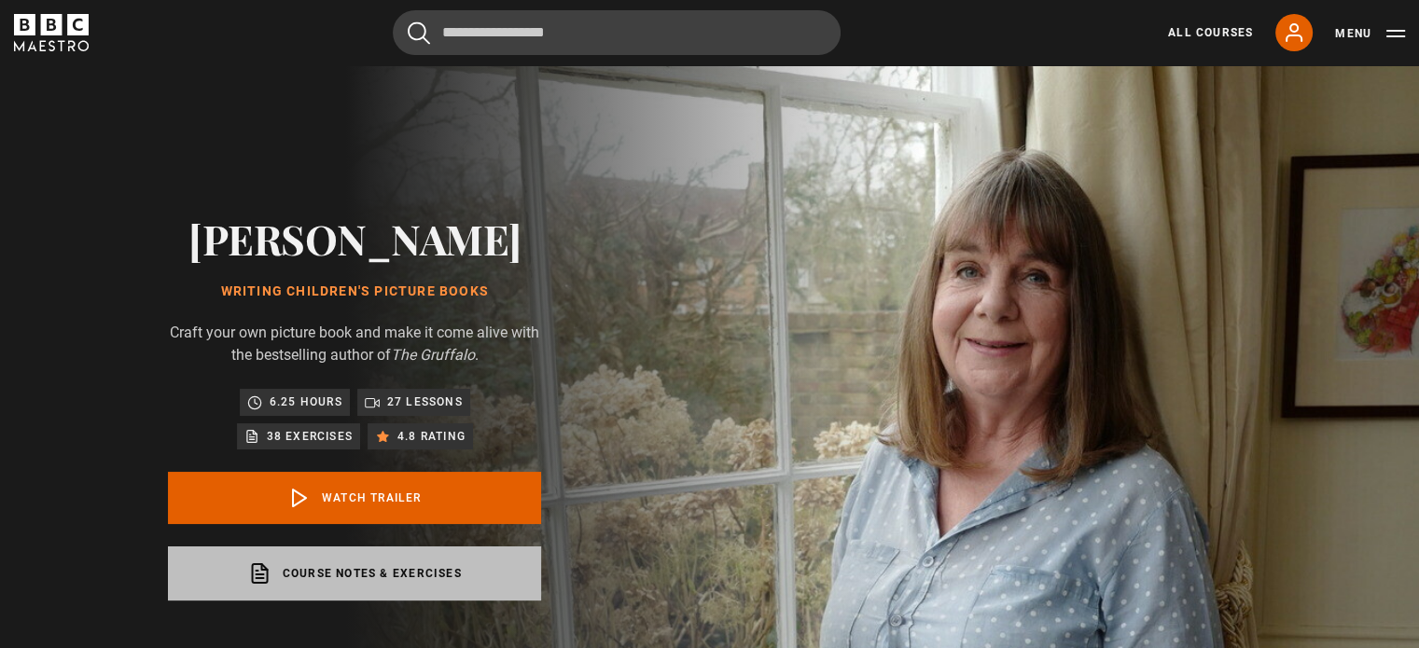
click at [391, 567] on link "Course notes & exercises opens in a new tab" at bounding box center [354, 574] width 373 height 54
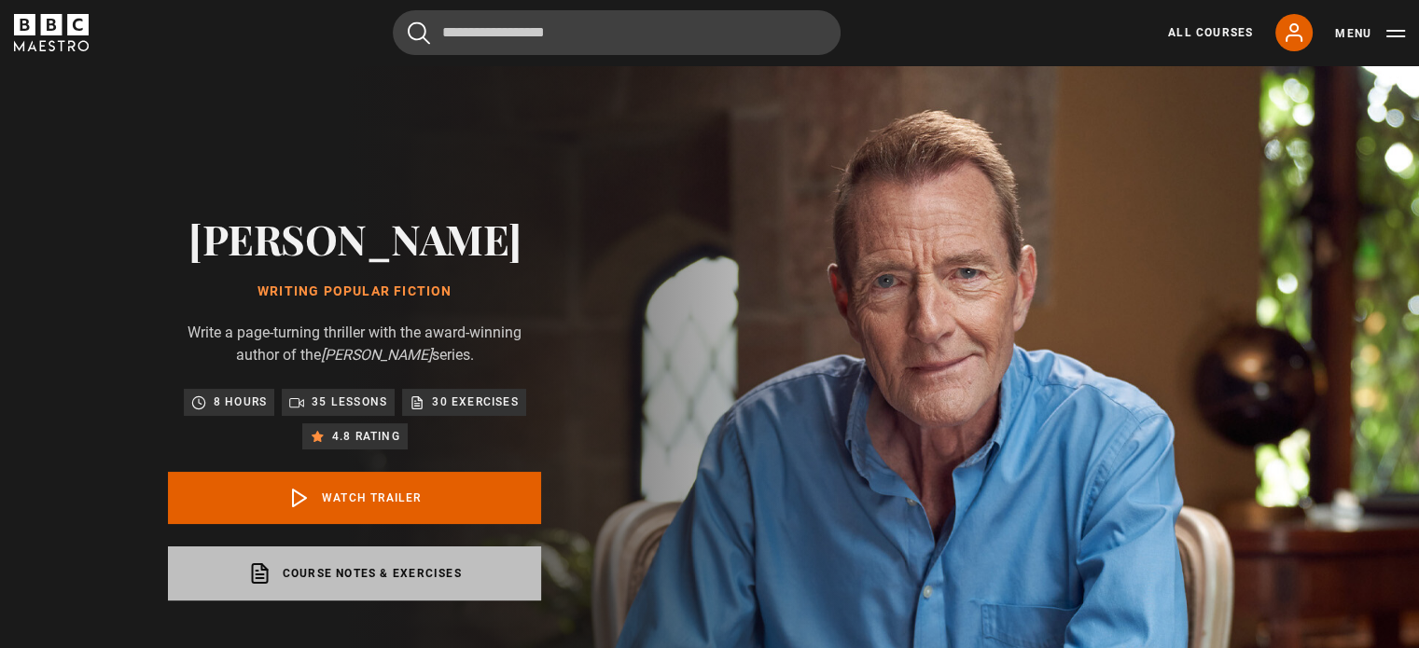
click at [385, 574] on link "Course notes & exercises opens in a new tab" at bounding box center [354, 574] width 373 height 54
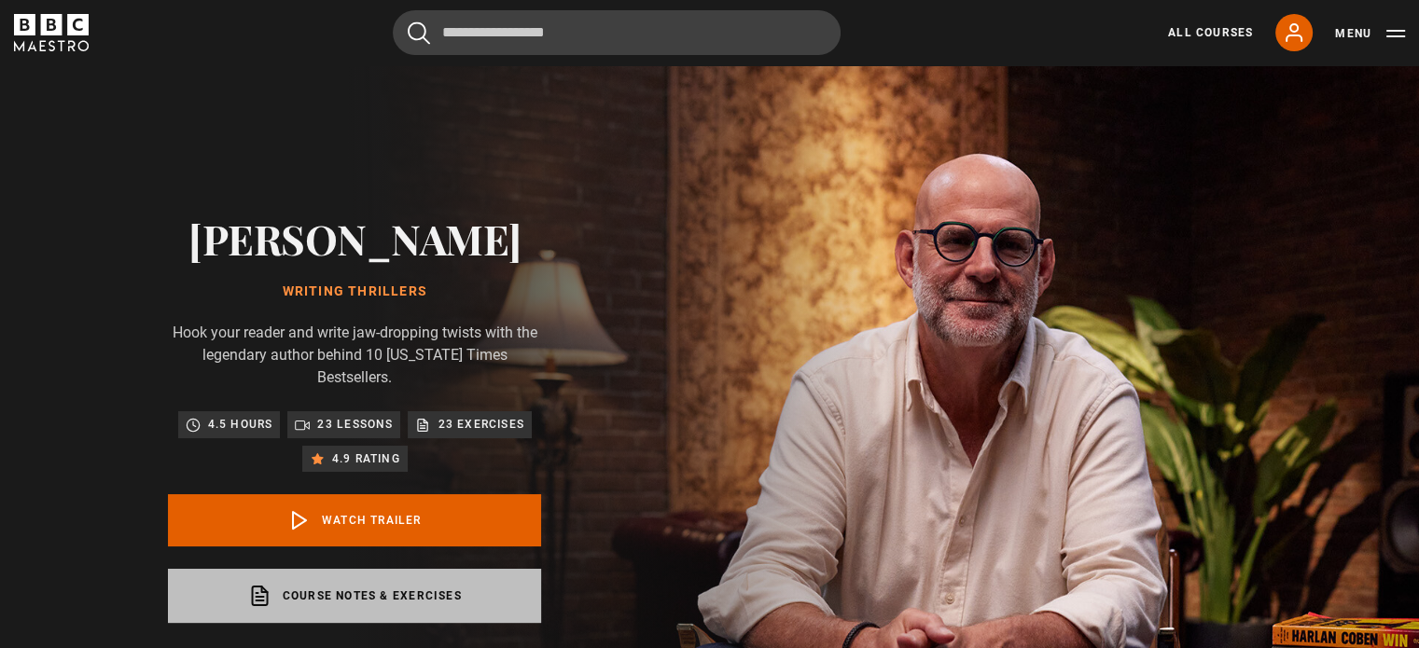
click at [355, 580] on link "Course notes & exercises opens in a new tab" at bounding box center [354, 596] width 373 height 54
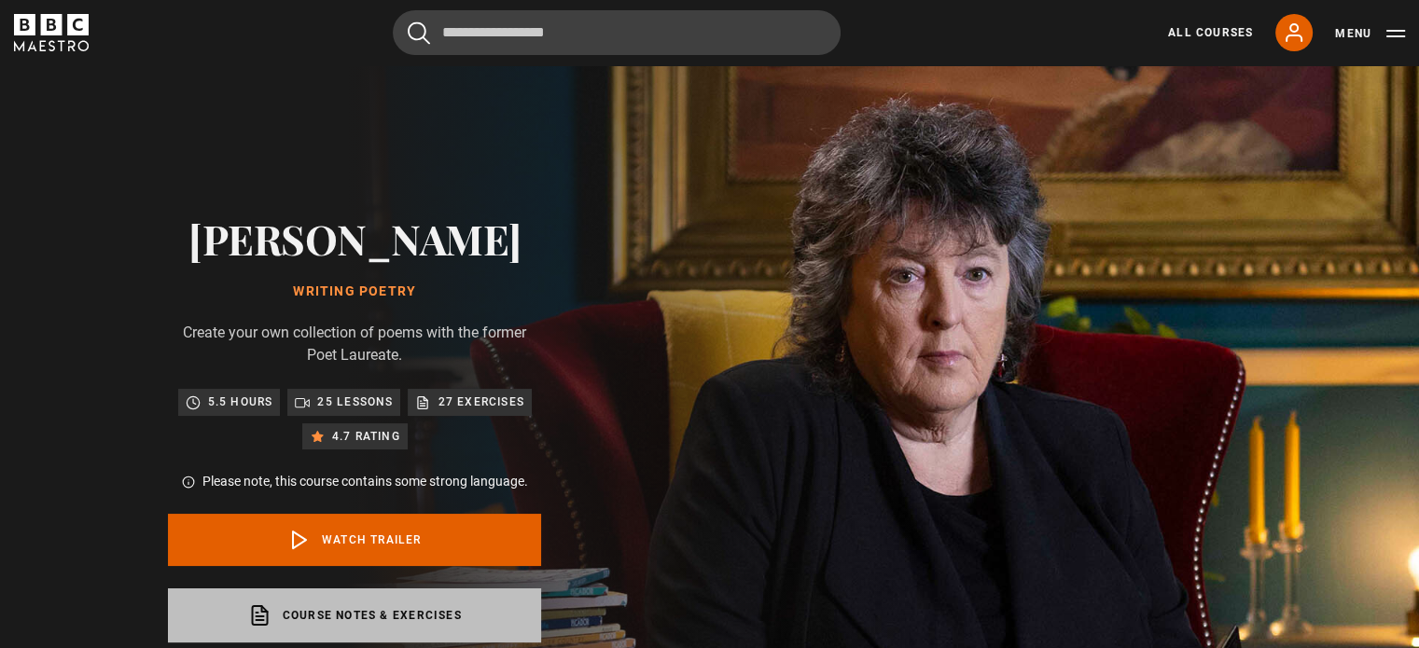
click at [339, 593] on link "Course notes & exercises opens in a new tab" at bounding box center [354, 616] width 373 height 54
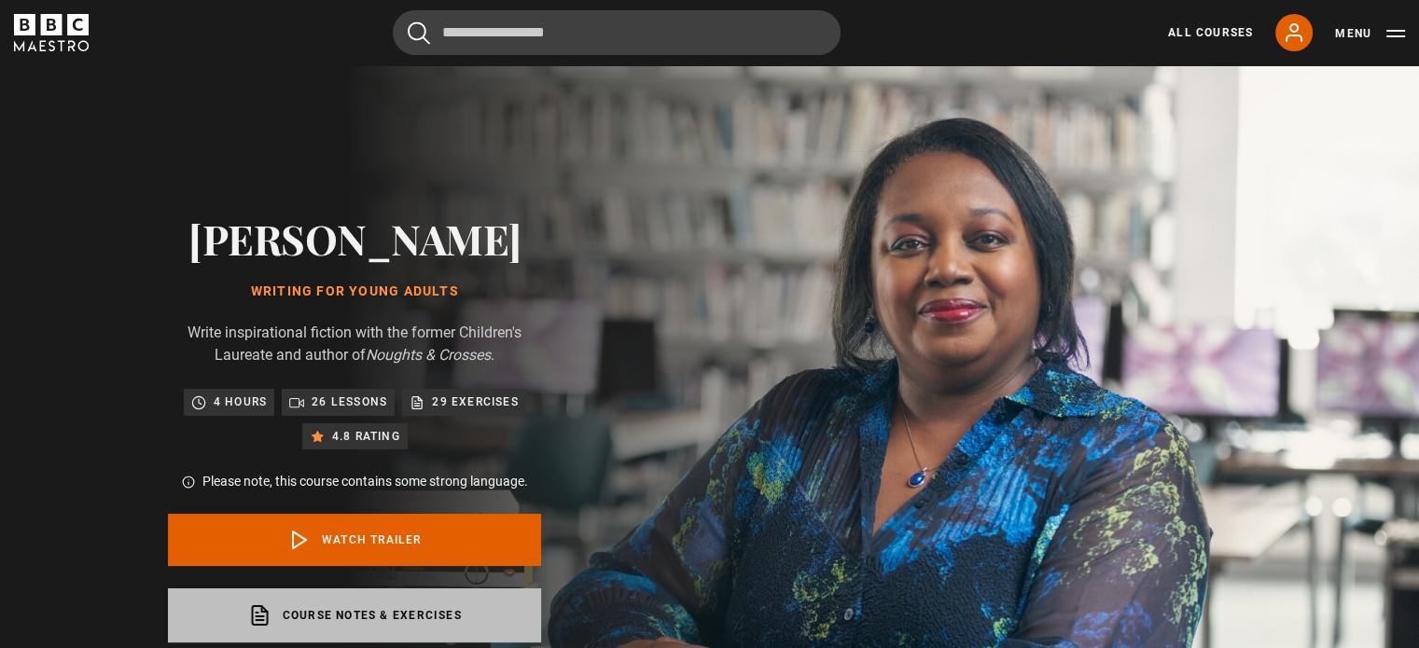
click at [437, 603] on link "Course notes & exercises opens in a new tab" at bounding box center [354, 616] width 373 height 54
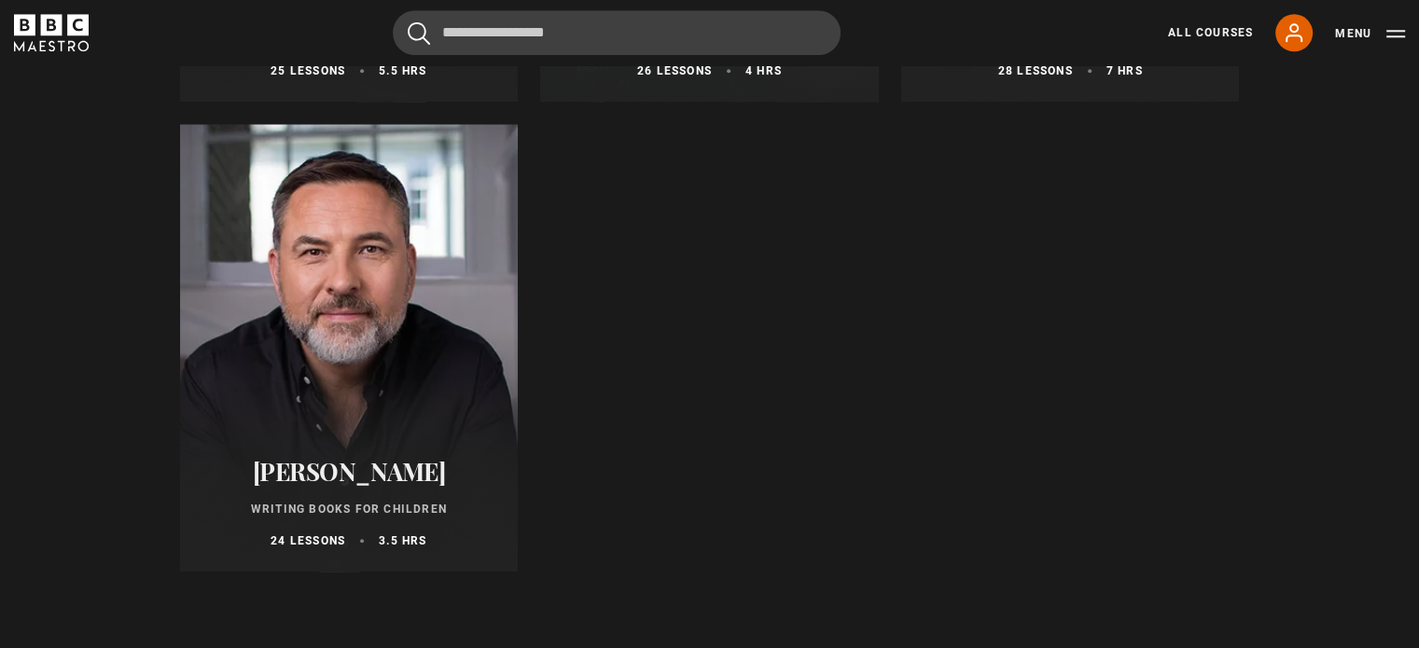
scroll to position [2071, 0]
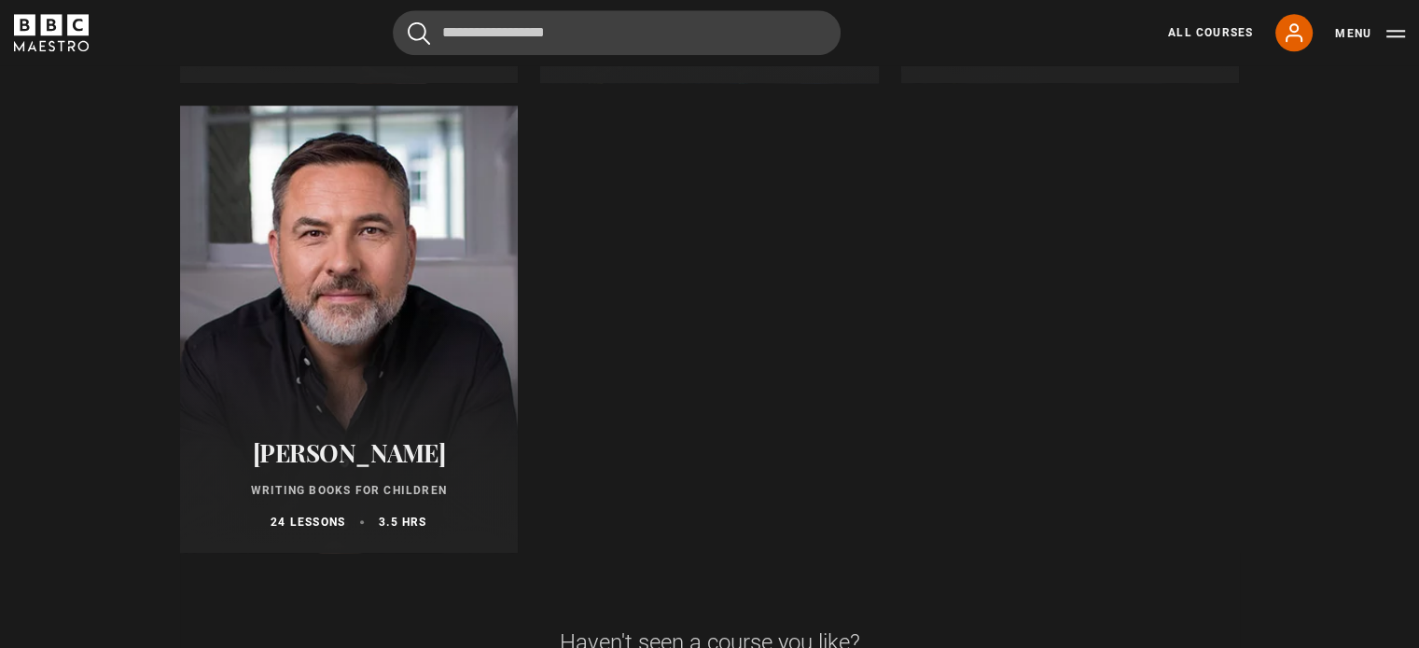
click at [396, 467] on h2 "David Walliams" at bounding box center [349, 453] width 294 height 29
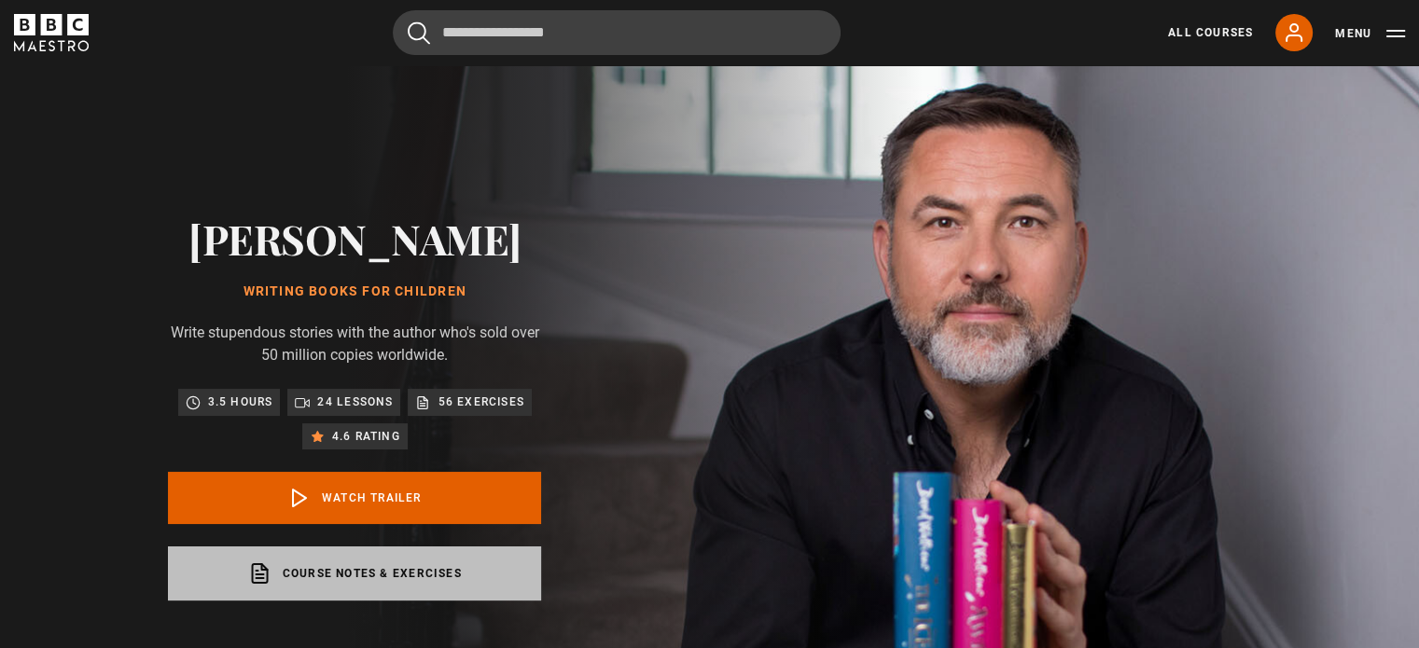
click at [366, 570] on link "Course notes & exercises opens in a new tab" at bounding box center [354, 574] width 373 height 54
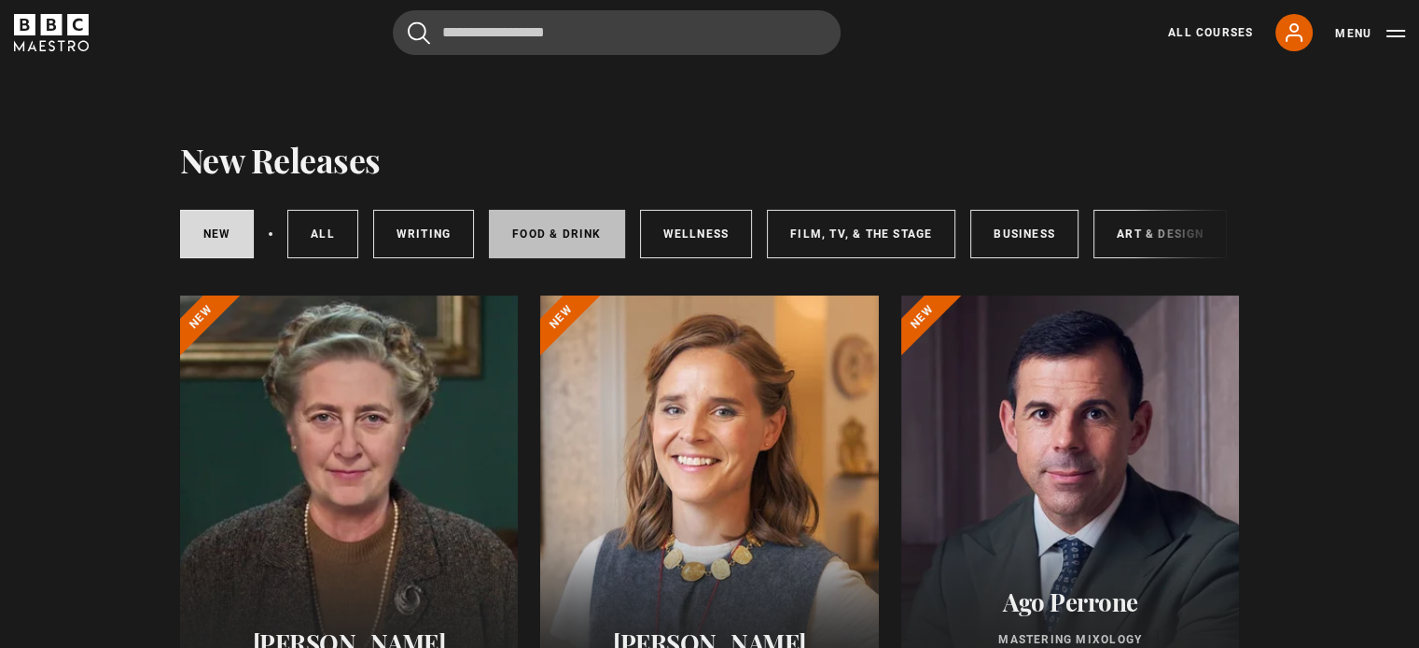
click at [558, 238] on link "Food & Drink" at bounding box center [556, 234] width 135 height 49
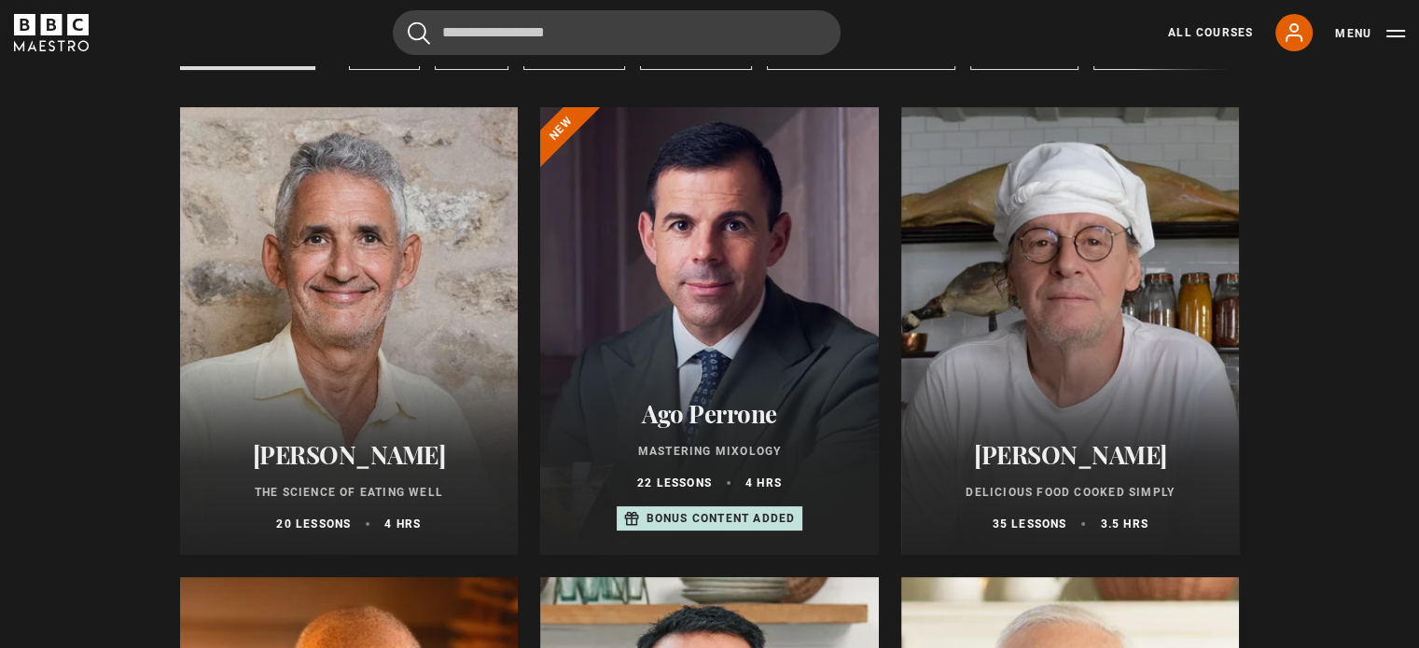
scroll to position [242, 0]
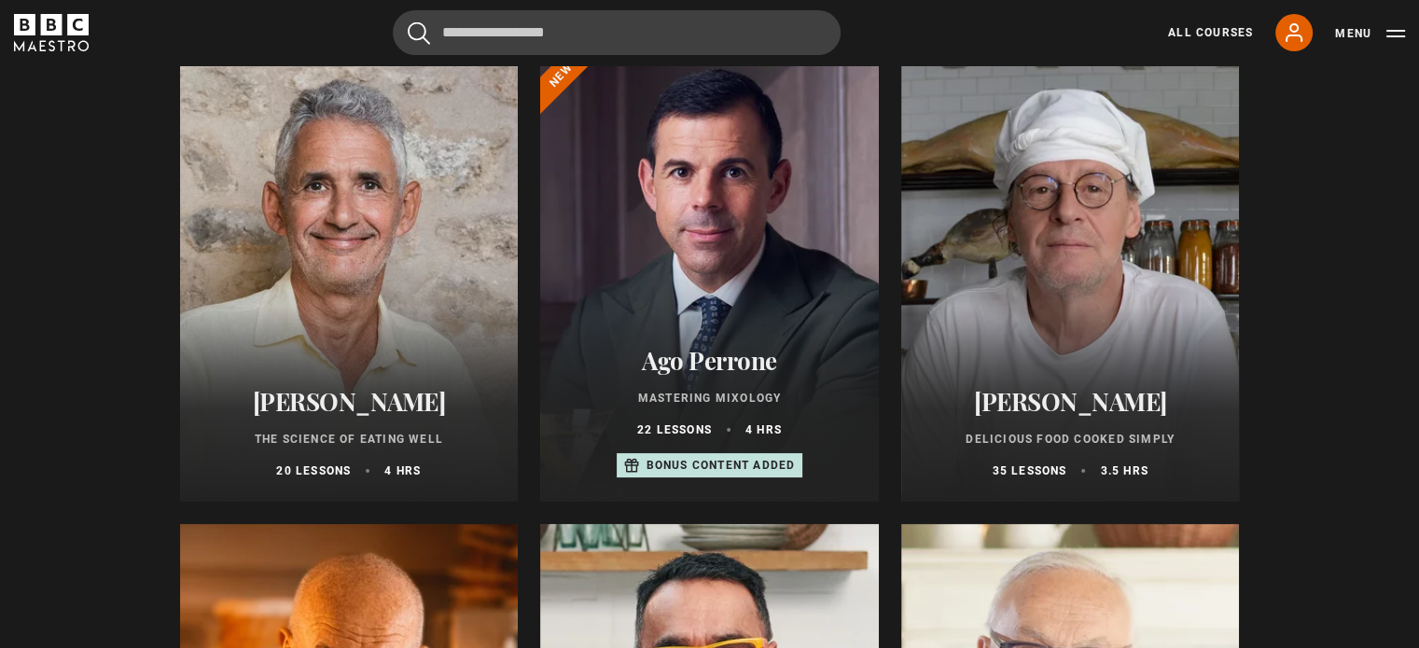
click at [334, 400] on h2 "[PERSON_NAME]" at bounding box center [349, 401] width 294 height 29
click at [1149, 318] on div at bounding box center [1070, 278] width 339 height 448
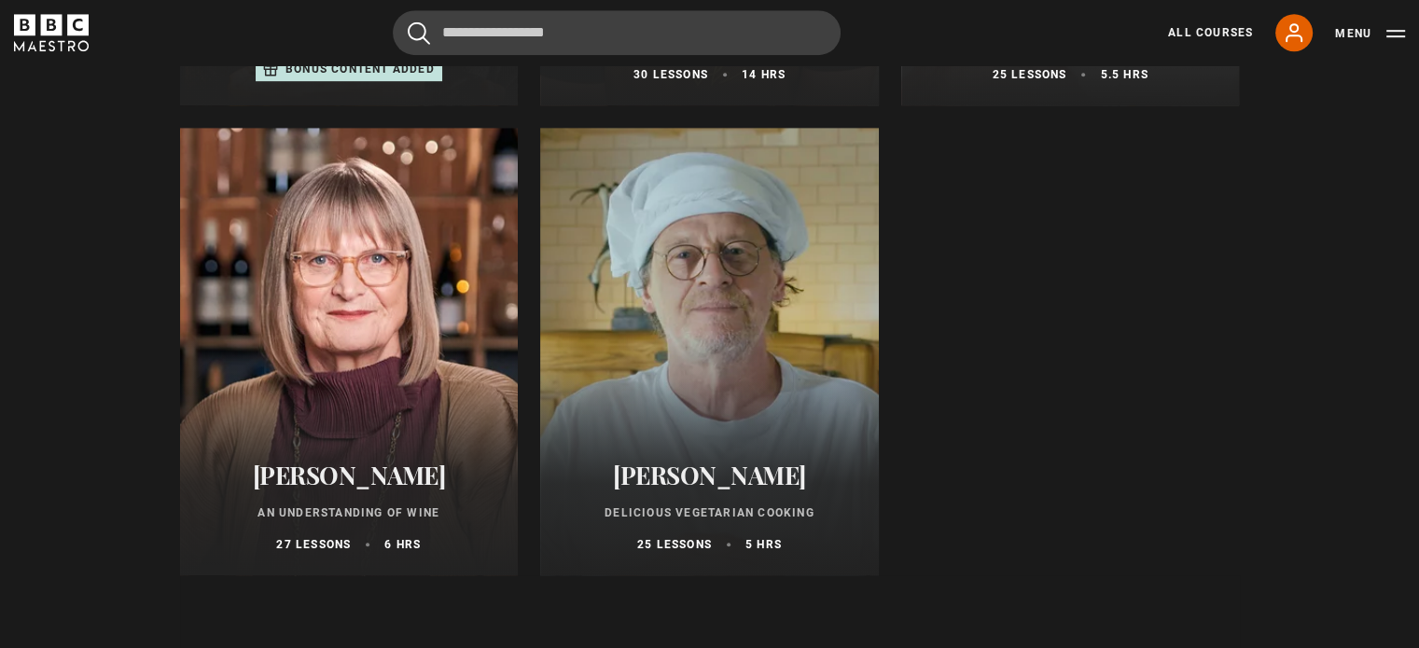
scroll to position [1123, 0]
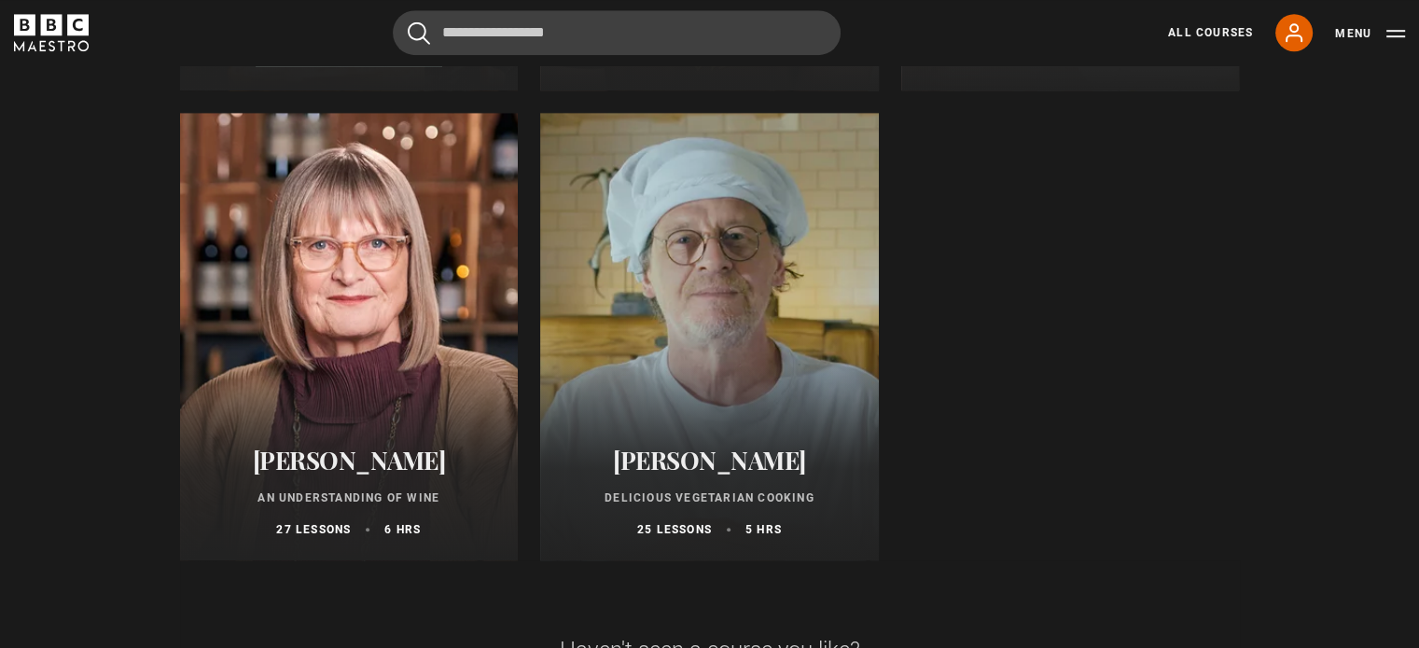
click at [715, 425] on div at bounding box center [709, 337] width 339 height 448
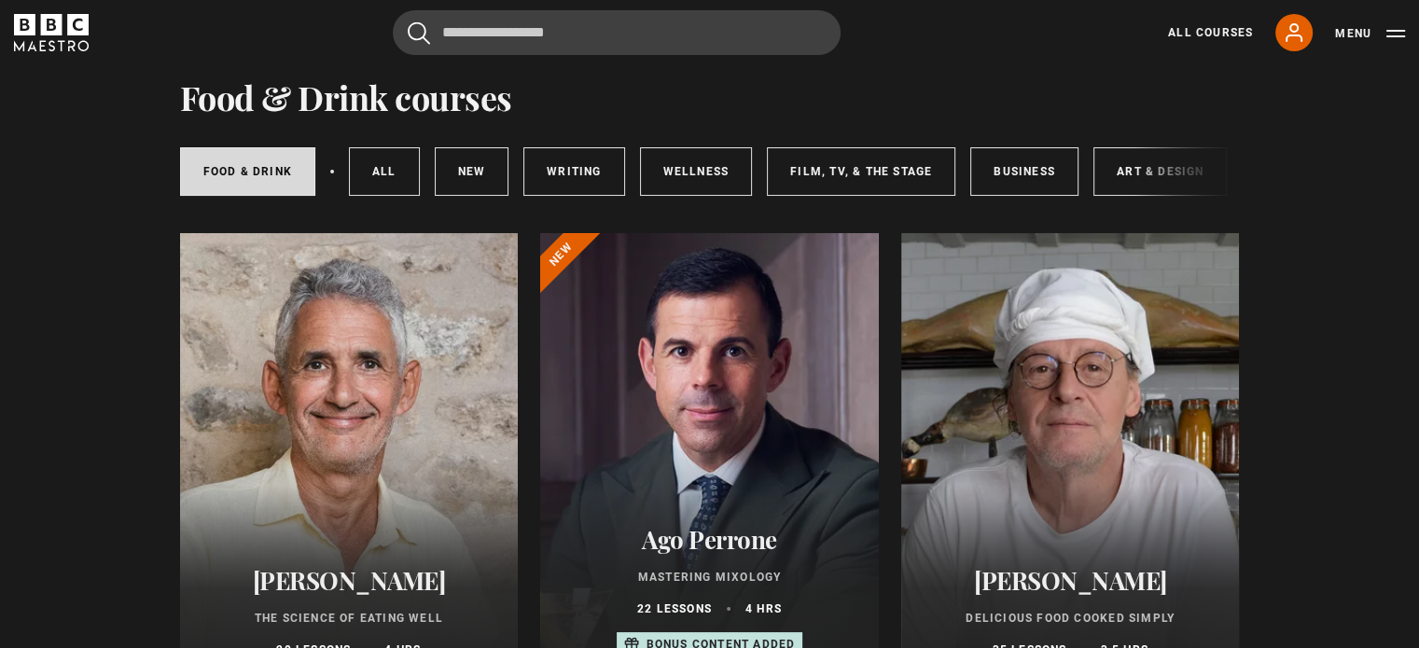
scroll to position [0, 0]
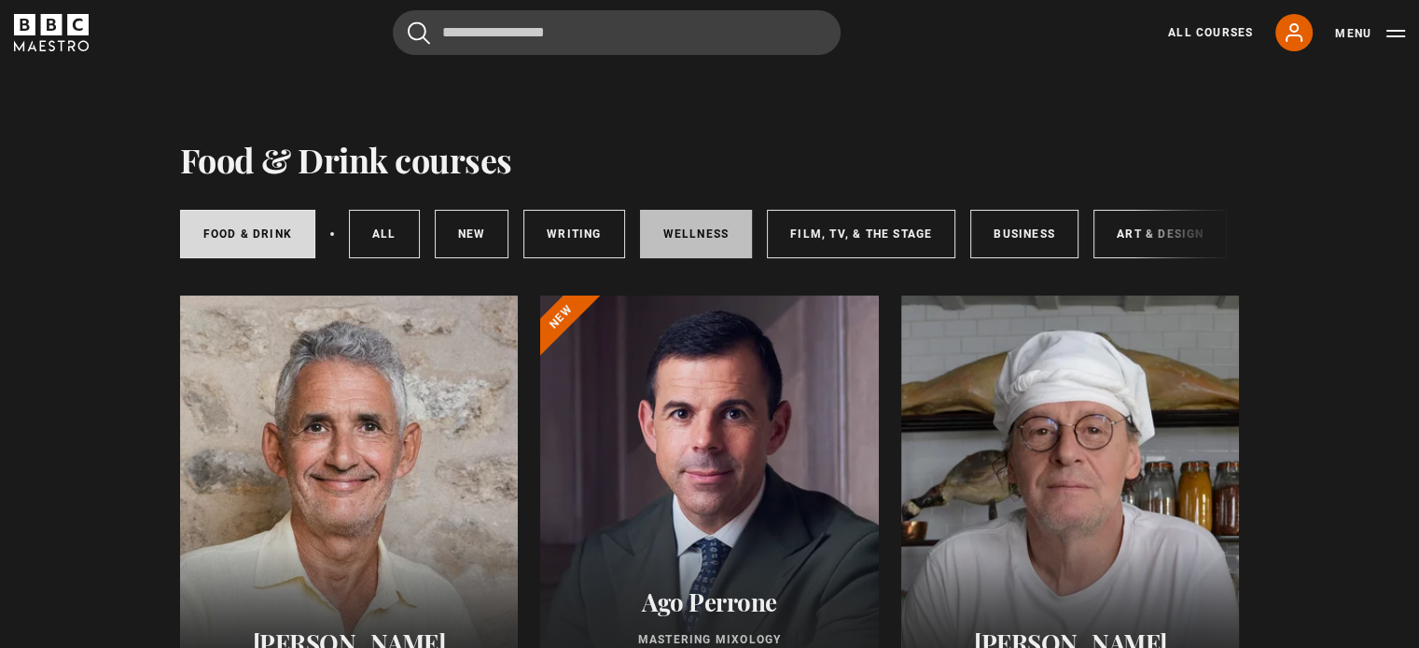
click at [702, 230] on link "Wellness" at bounding box center [696, 234] width 113 height 49
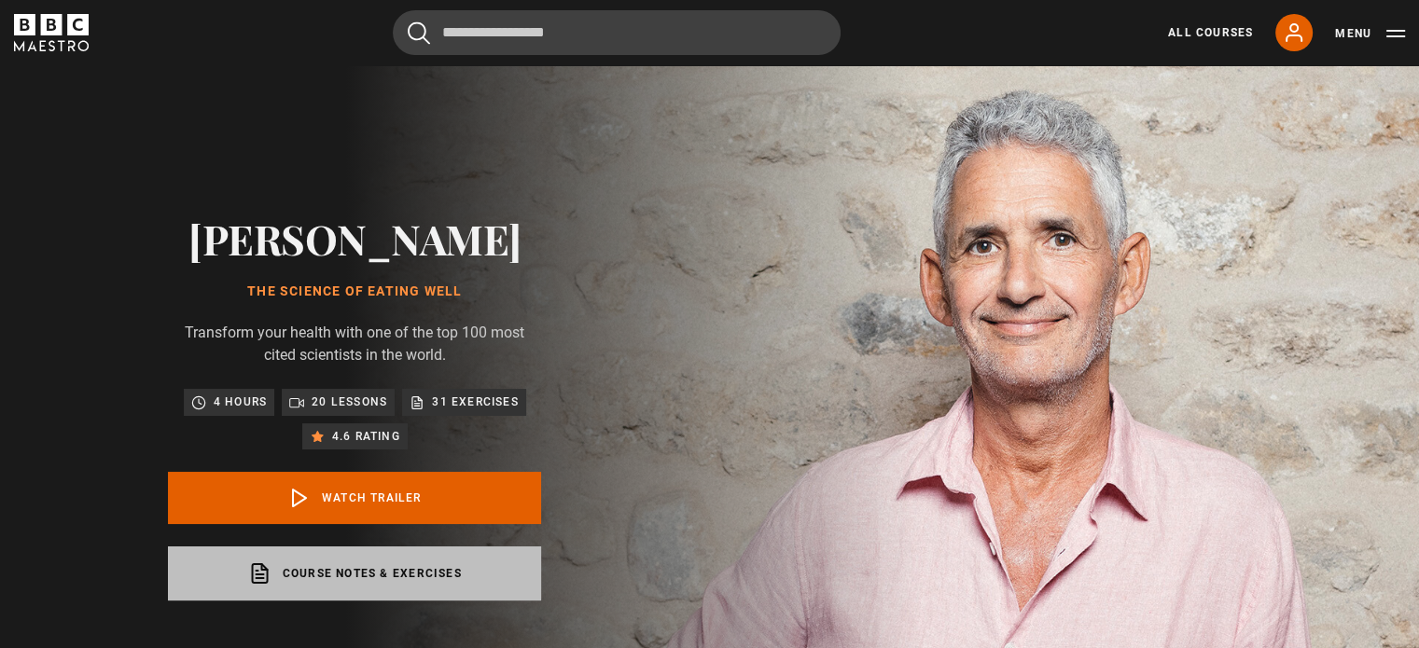
click at [406, 601] on link "Course notes & exercises opens in a new tab" at bounding box center [354, 574] width 373 height 54
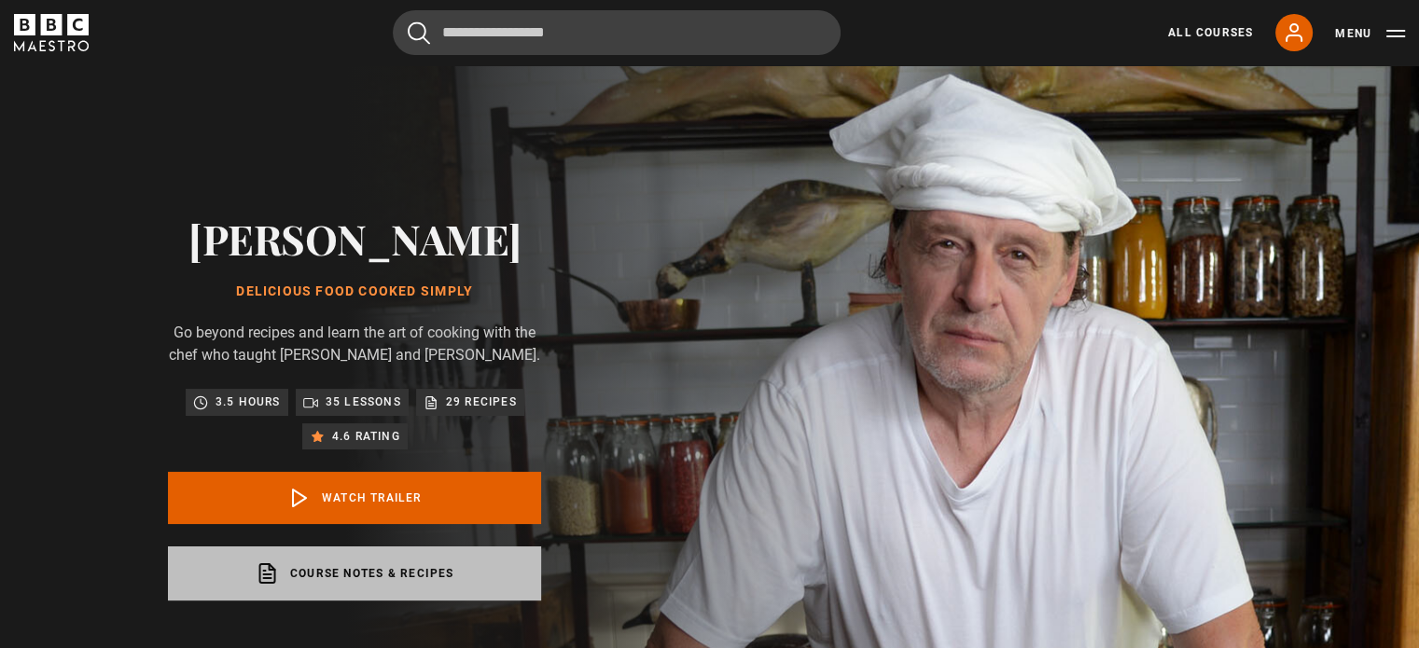
click at [375, 593] on link "Course notes & recipes opens in a new tab" at bounding box center [354, 574] width 373 height 54
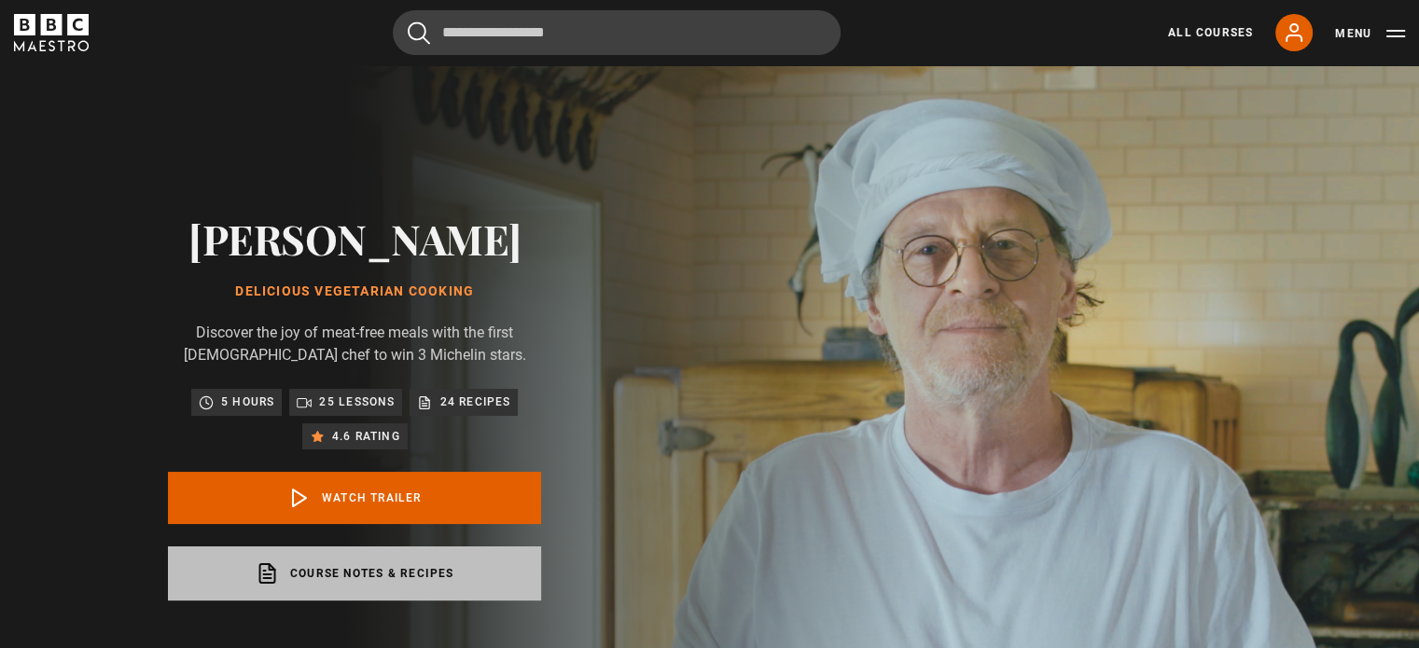
click at [420, 569] on link "Course notes & recipes opens in a new tab" at bounding box center [354, 574] width 373 height 54
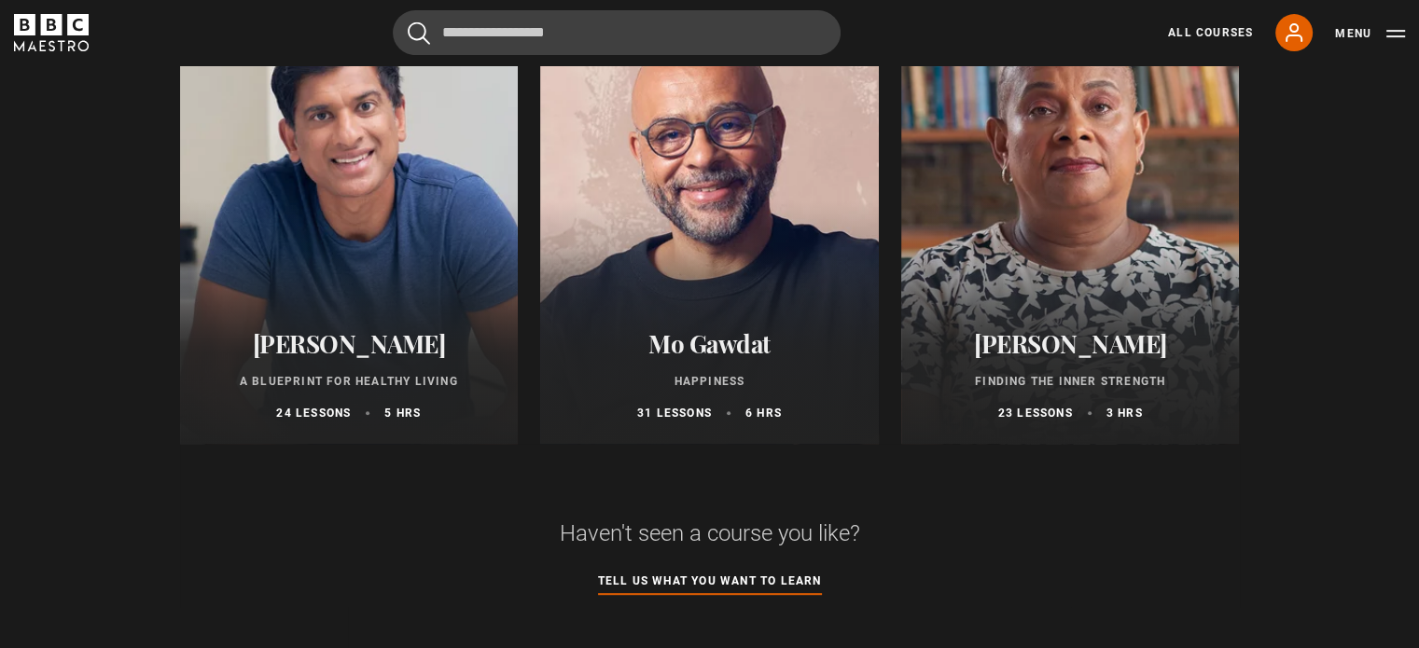
scroll to position [812, 0]
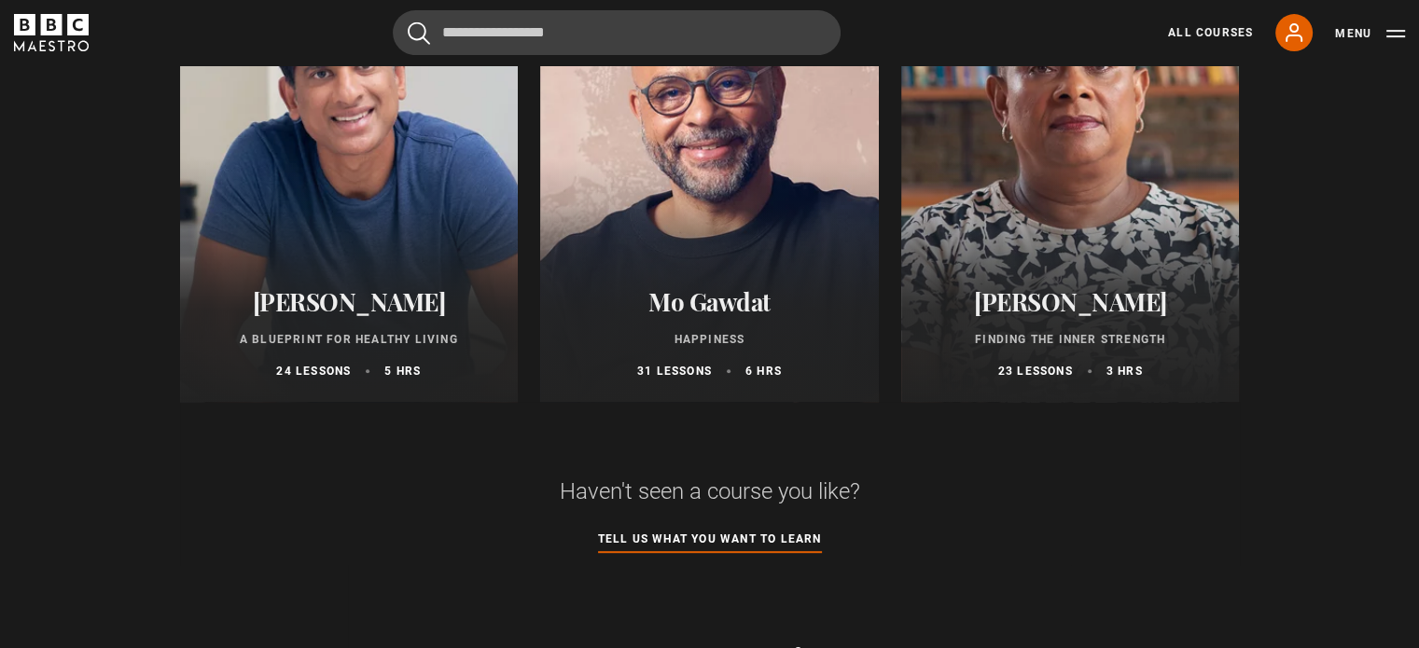
click at [1072, 285] on div "Doreen Lawrence Finding the Inner Strength 23 lessons 3 hrs" at bounding box center [1070, 333] width 339 height 137
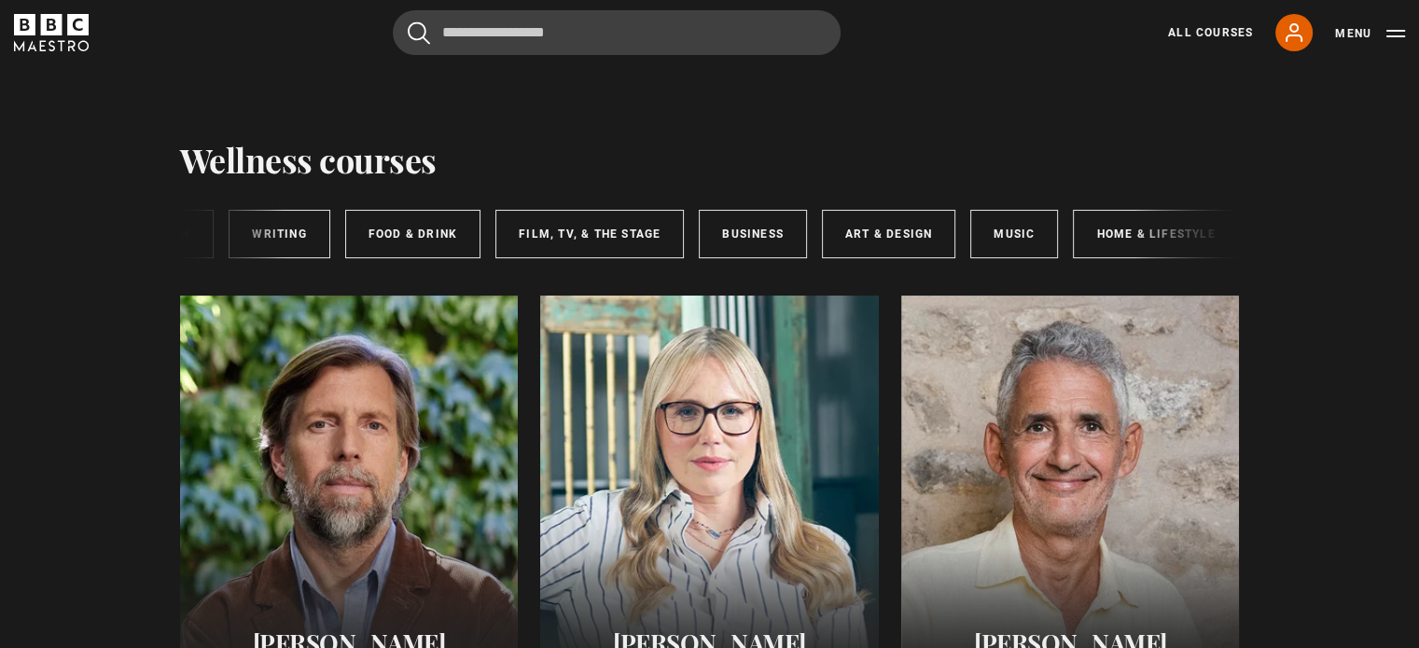
scroll to position [0, 274]
click at [887, 230] on link "Art & Design" at bounding box center [885, 234] width 133 height 49
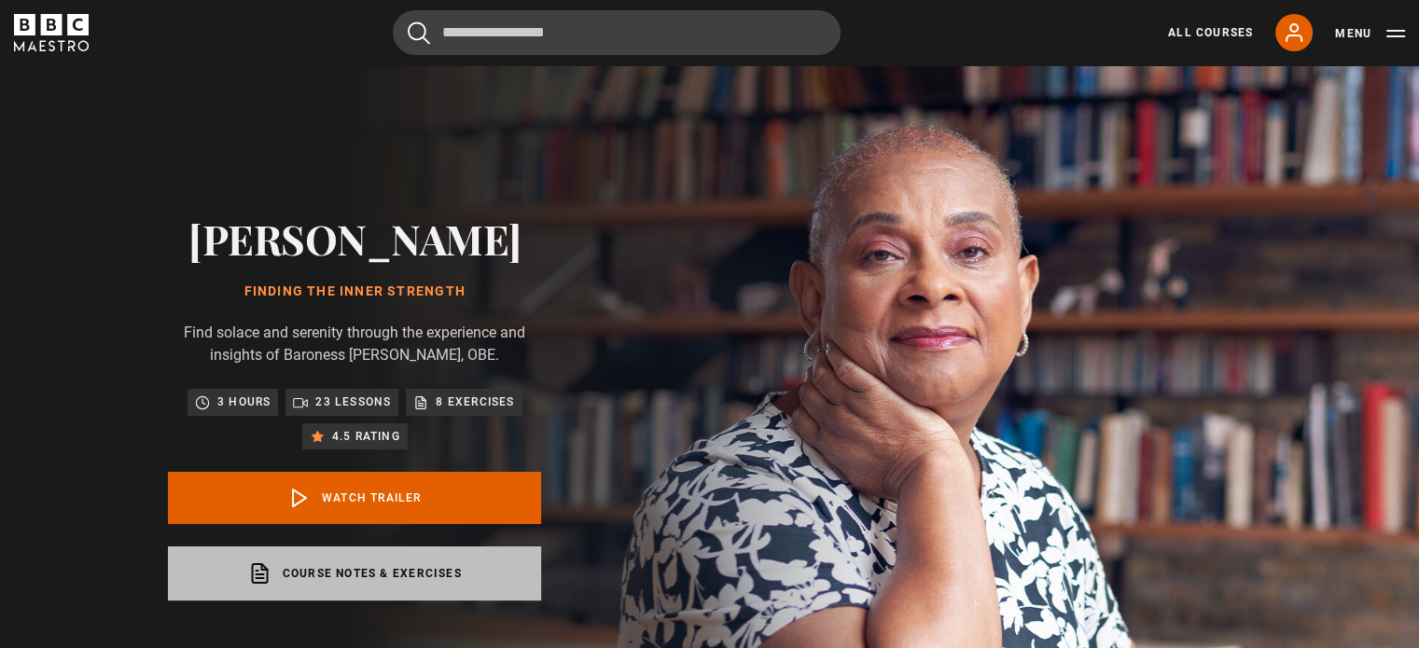
click at [368, 568] on link "Course notes & exercises opens in a new tab" at bounding box center [354, 574] width 373 height 54
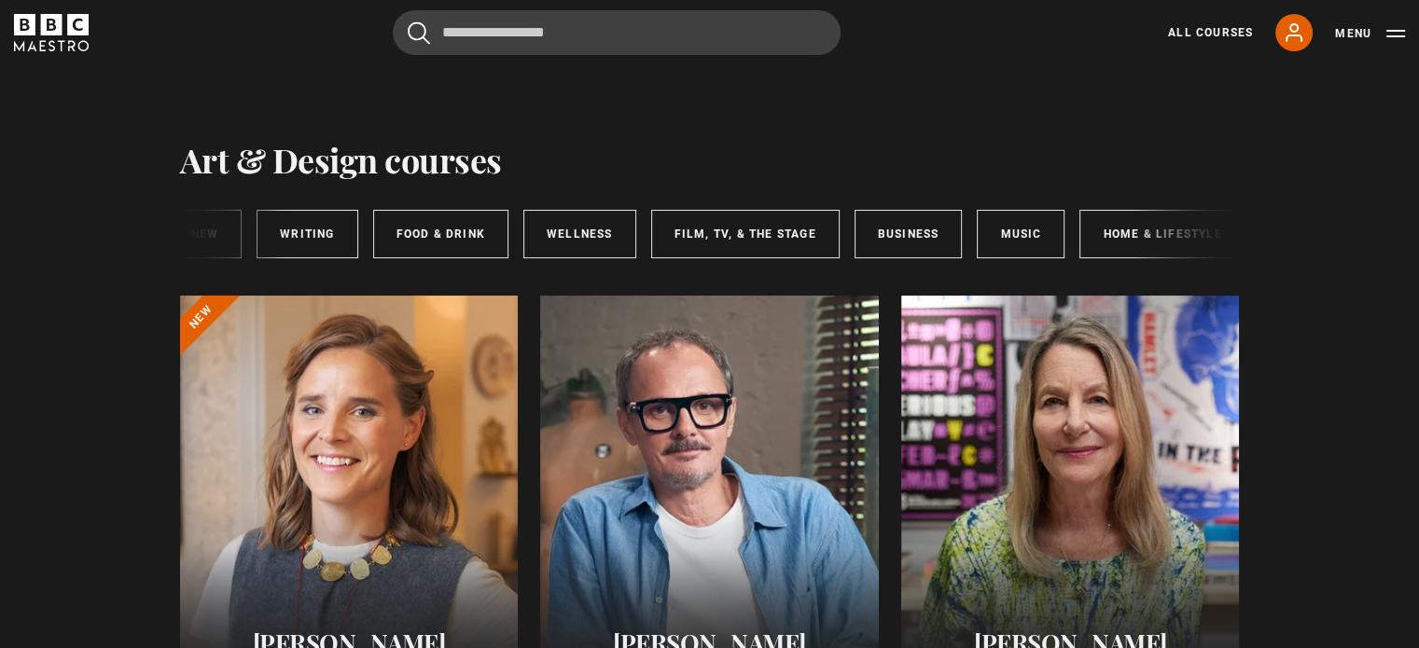
scroll to position [0, 274]
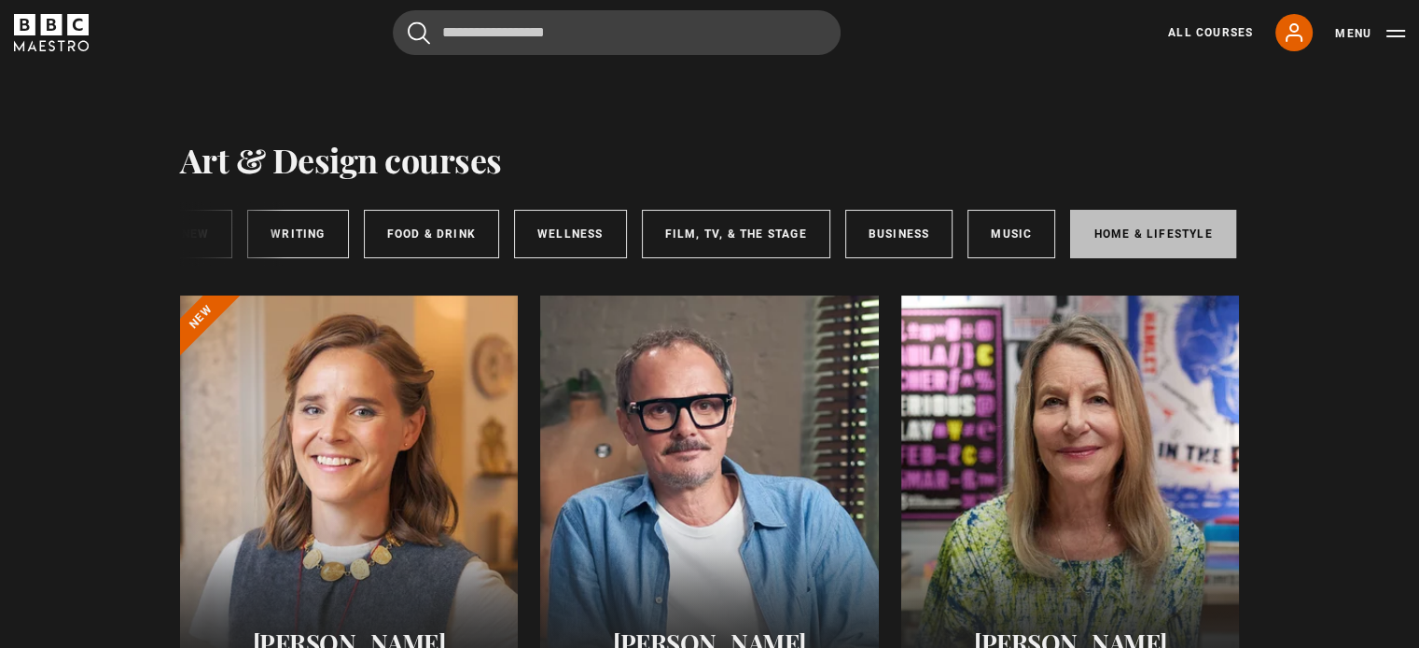
click at [1095, 221] on link "Home & Lifestyle" at bounding box center [1152, 234] width 165 height 49
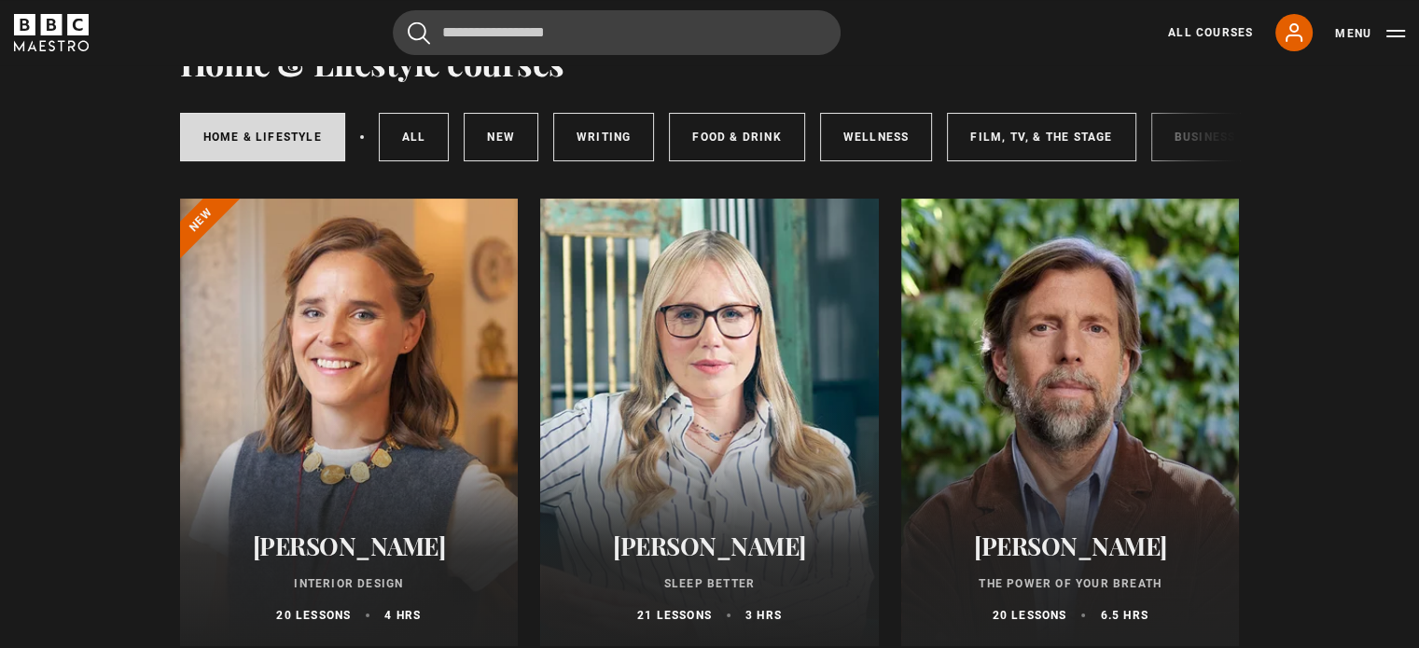
scroll to position [19, 0]
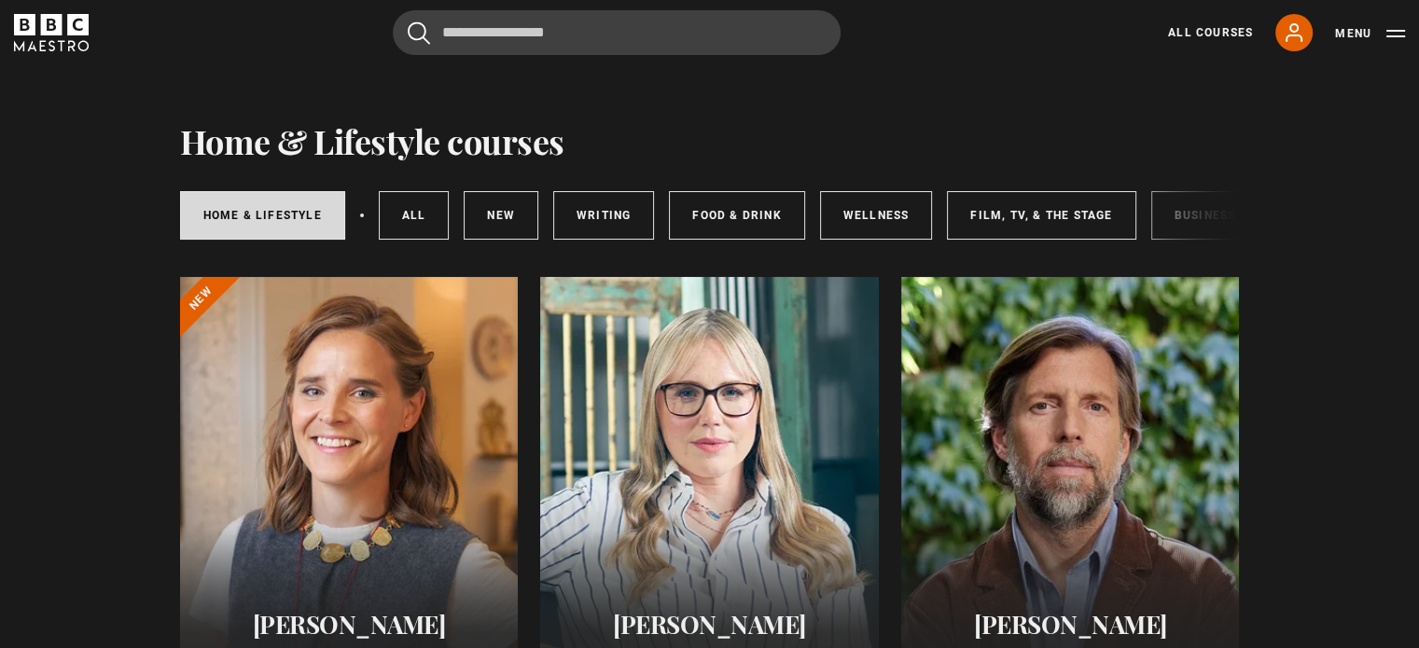
click at [1410, 48] on div "Cancel Courses Previous courses Next courses [PERSON_NAME] Writing 12 Related L…" at bounding box center [709, 32] width 1419 height 45
